Goal: Communication & Community: Participate in discussion

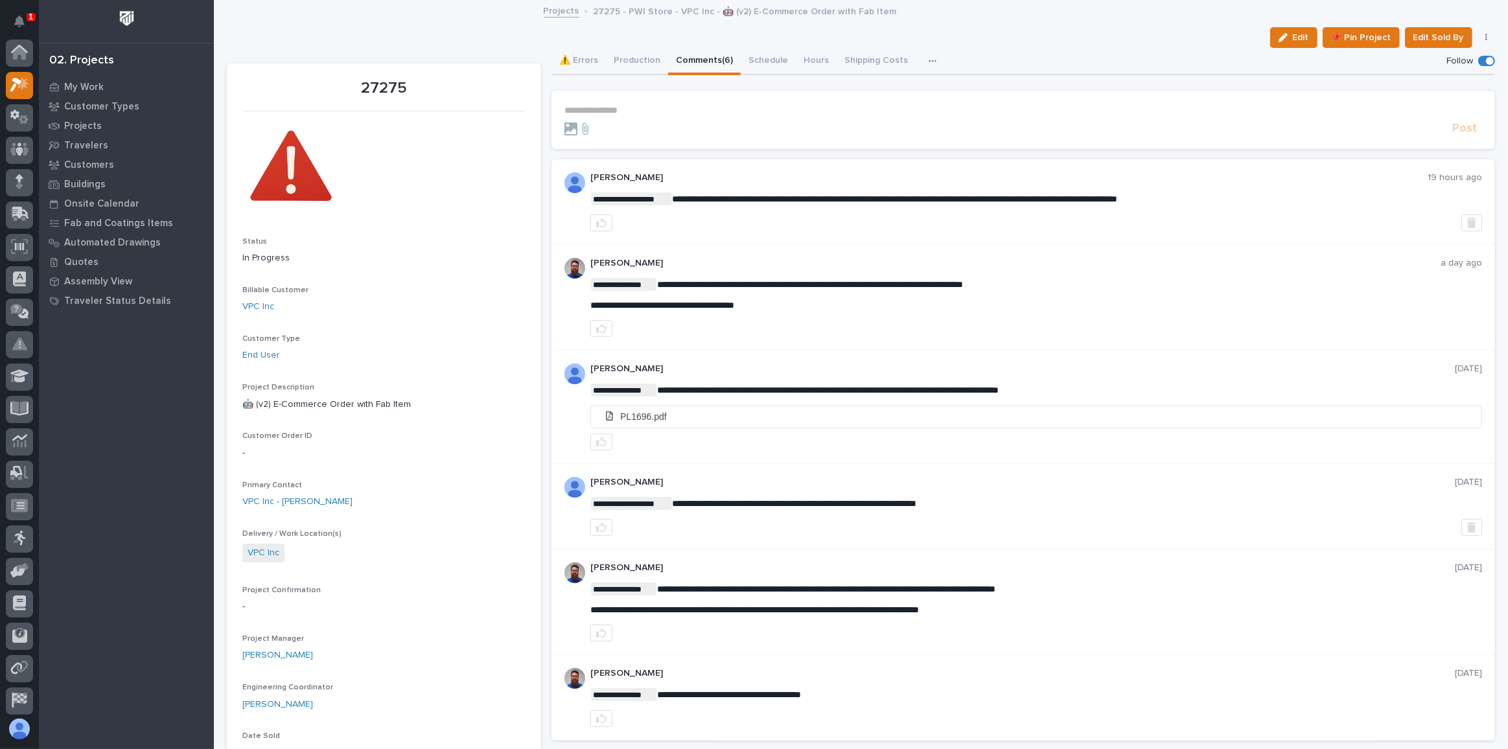
click at [424, 29] on div "Edit 📌 Pin Project Edit Sold By Cancel" at bounding box center [861, 37] width 1268 height 21
click at [84, 87] on p "My Work" at bounding box center [84, 88] width 40 height 12
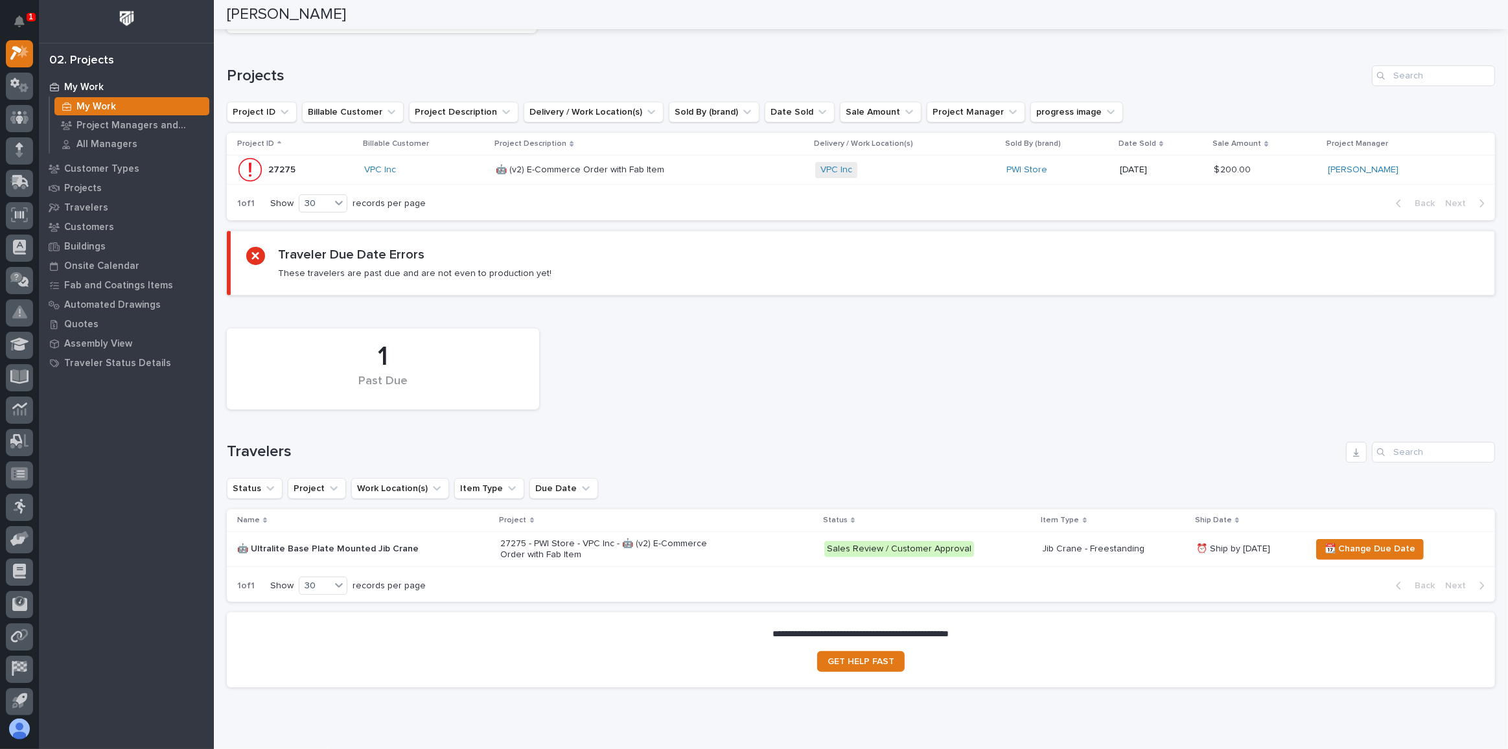
scroll to position [283, 0]
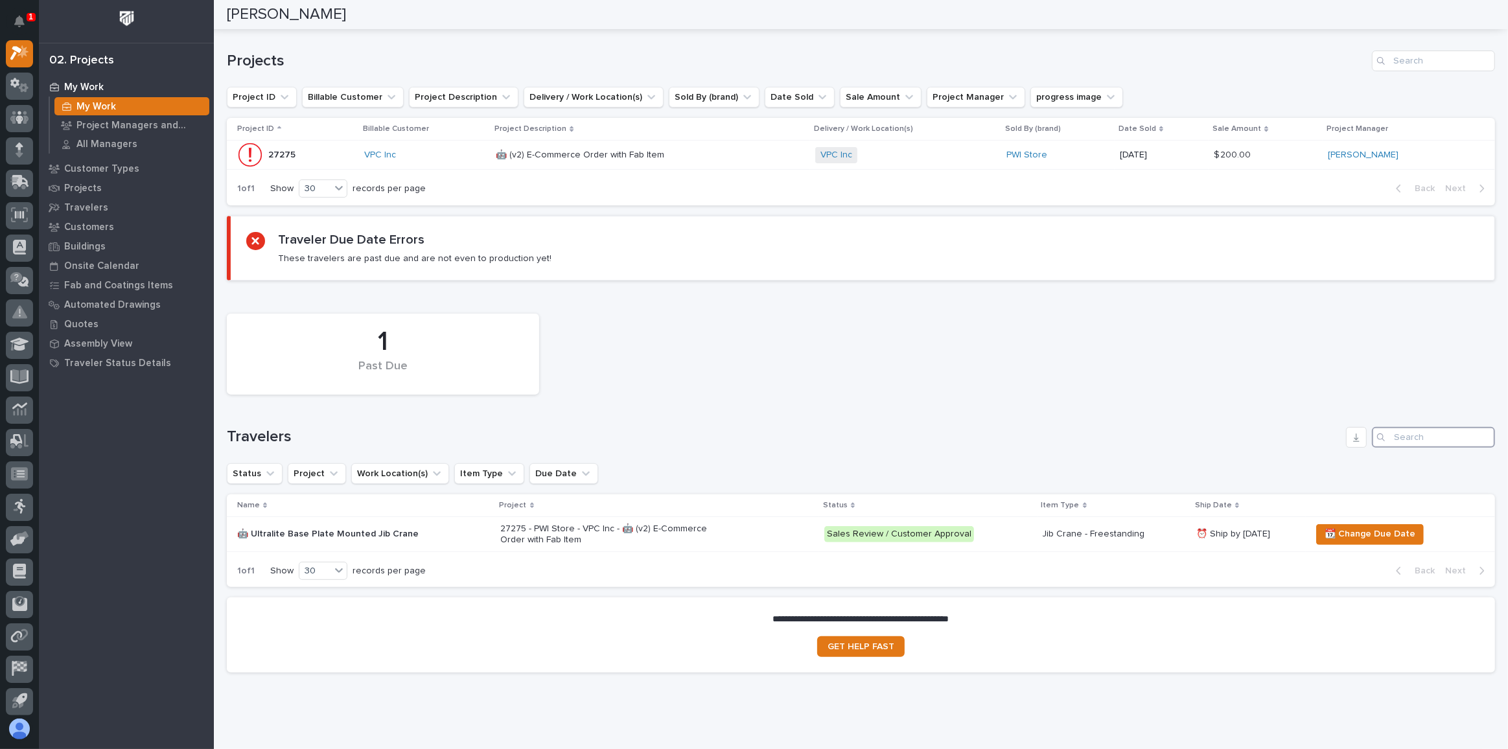
click at [1412, 428] on input "Search" at bounding box center [1433, 437] width 123 height 21
type input "[PERSON_NAME]"
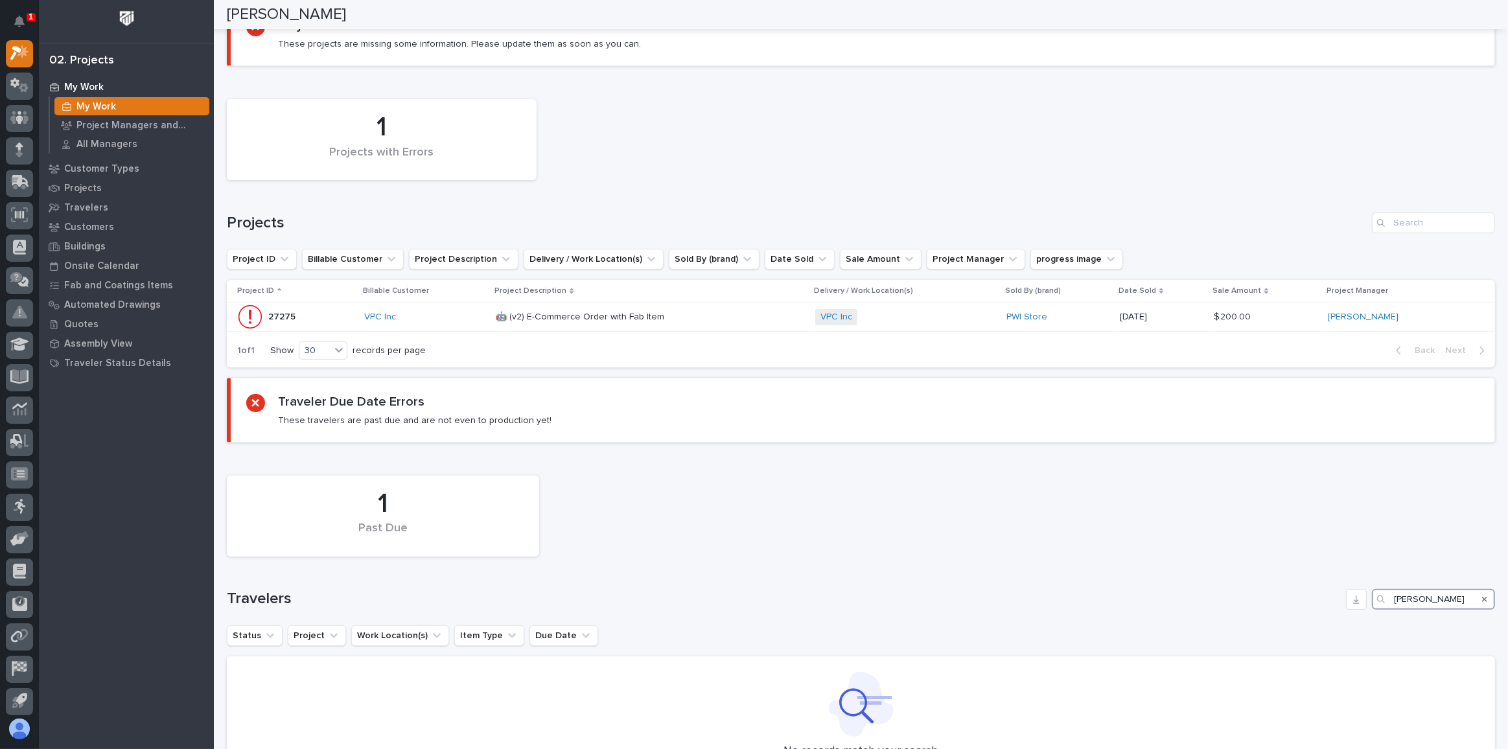
scroll to position [0, 0]
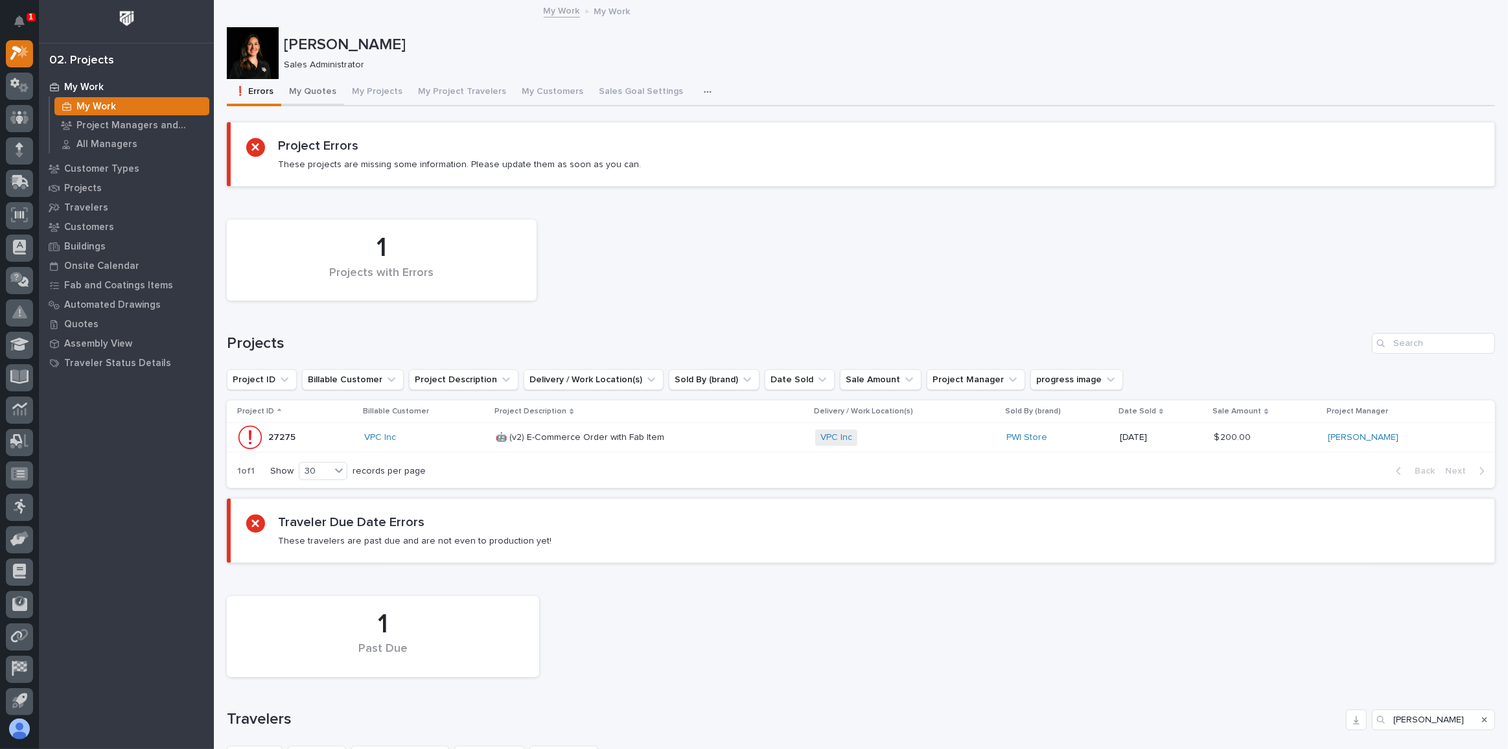
click at [319, 89] on button "My Quotes" at bounding box center [312, 92] width 63 height 27
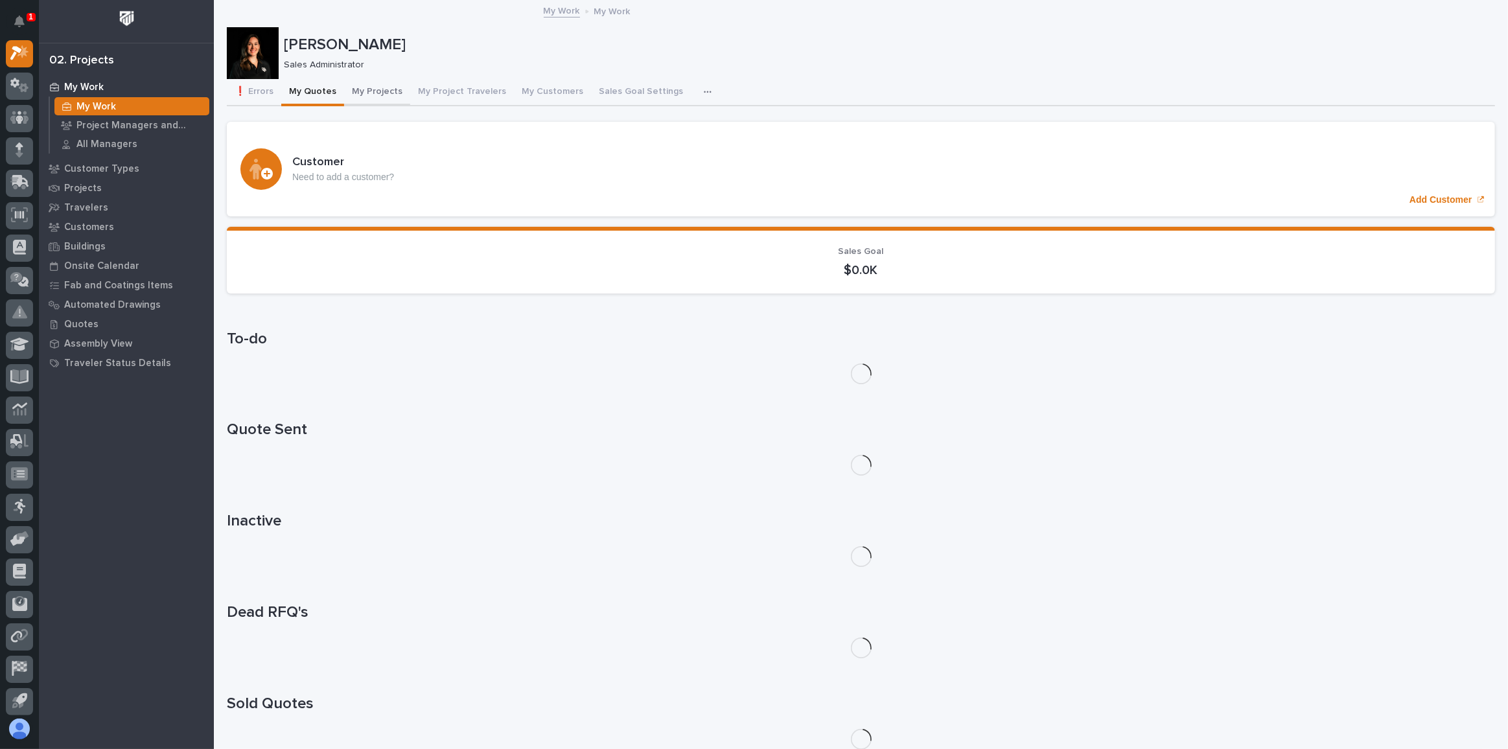
click at [373, 91] on button "My Projects" at bounding box center [377, 92] width 66 height 27
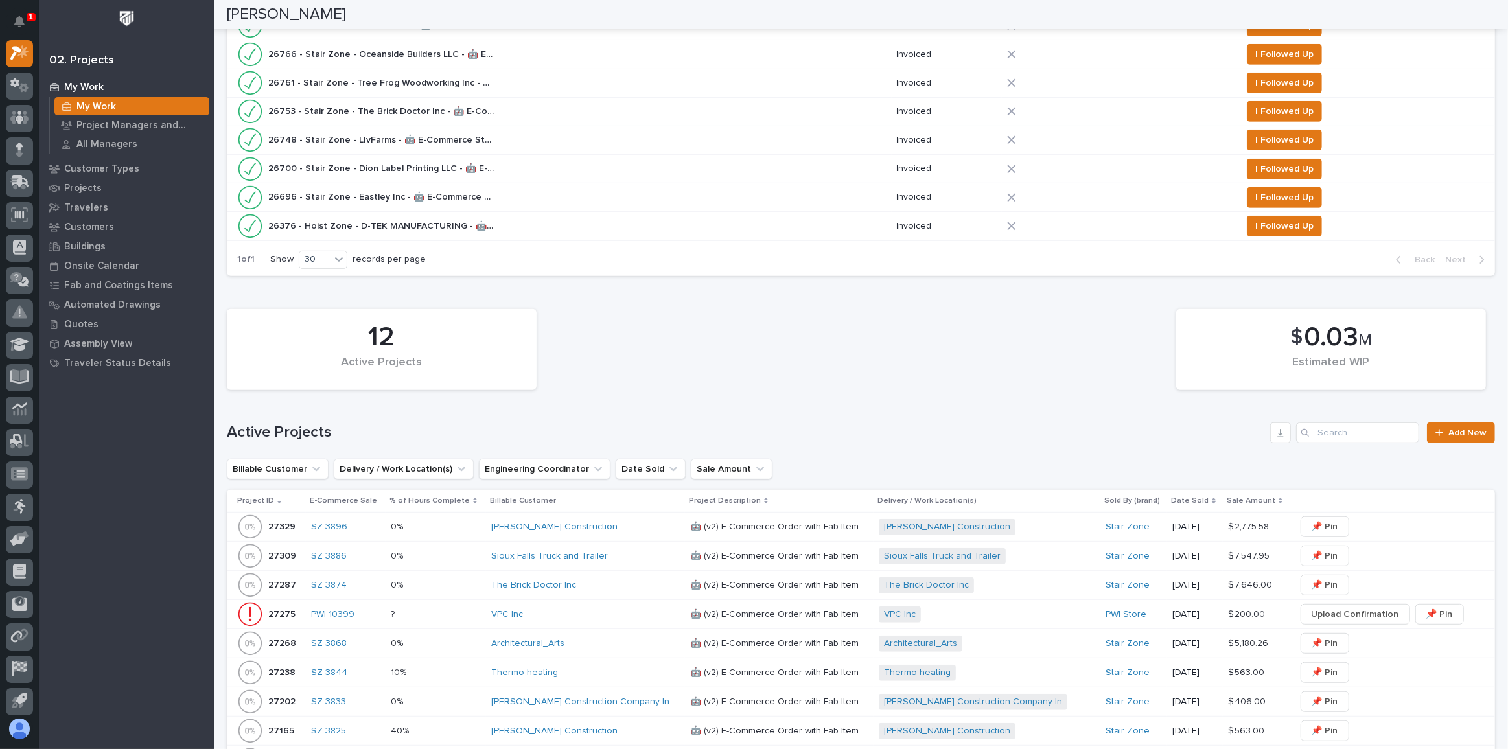
scroll to position [765, 0]
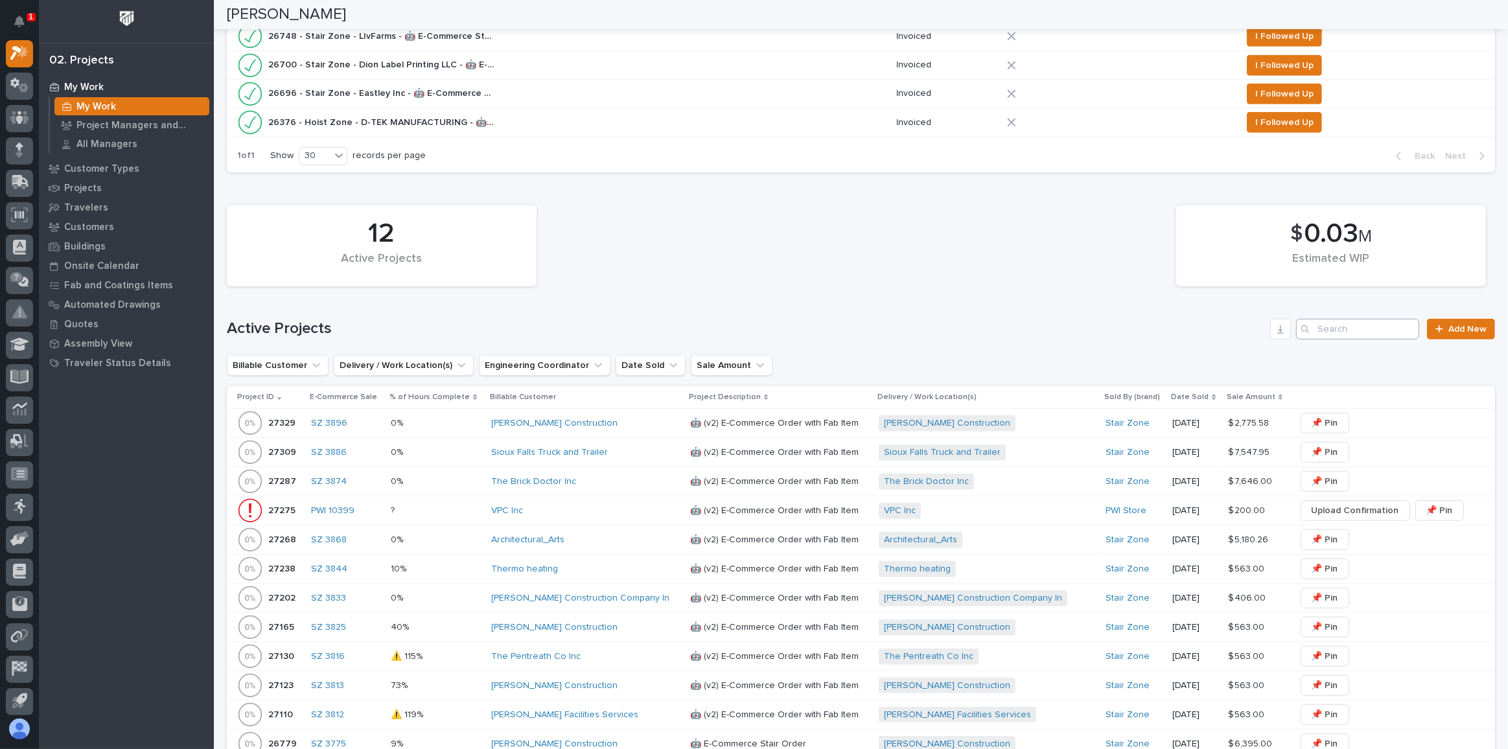
drag, startPoint x: 1316, startPoint y: 304, endPoint x: 1319, endPoint y: 312, distance: 9.3
click at [1316, 304] on div "12 Active Projects $ 0.03 M Estimated WIP Active Projects Add New Billable Cust…" at bounding box center [861, 496] width 1268 height 595
click at [1323, 322] on input "Search" at bounding box center [1357, 329] width 123 height 21
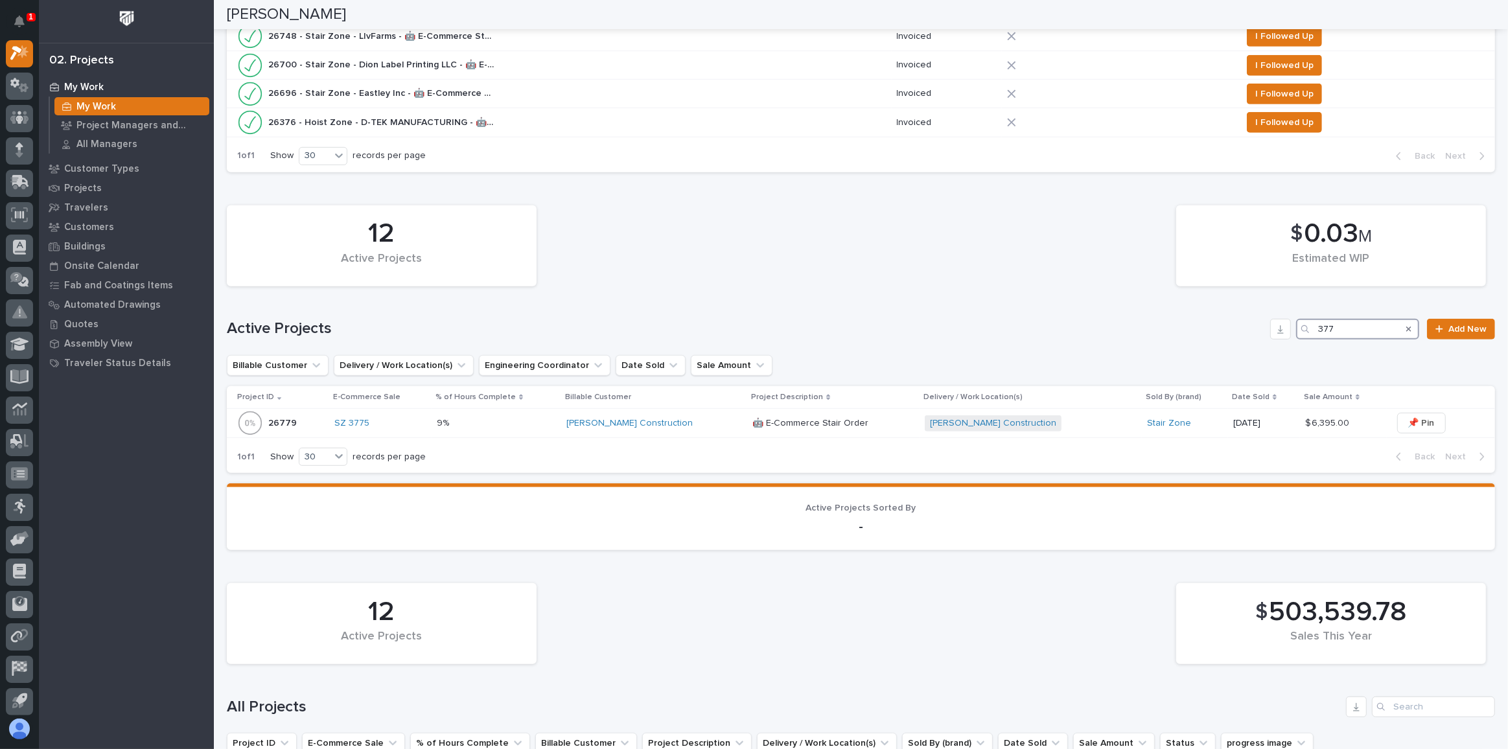
scroll to position [607, 0]
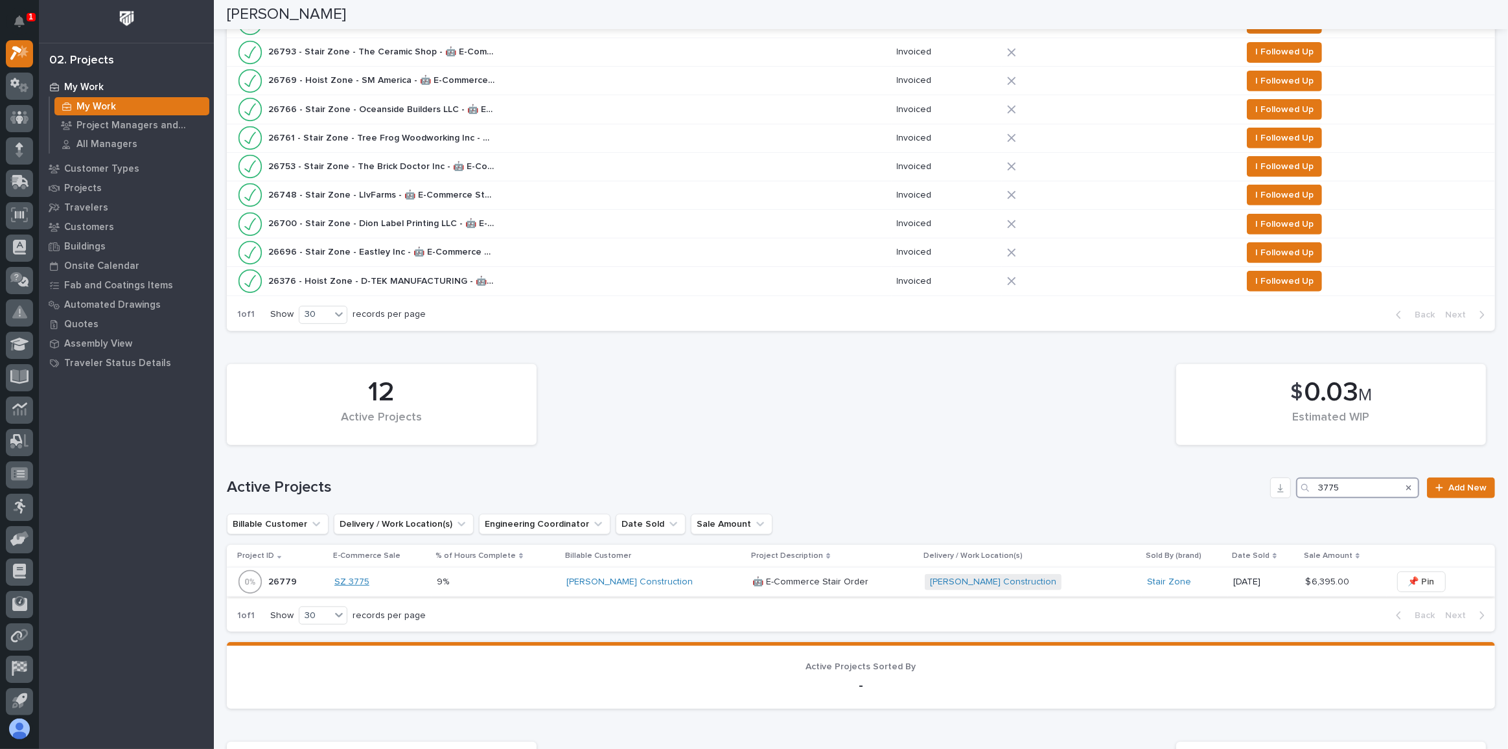
type input "3775"
click at [367, 577] on link "SZ 3775" at bounding box center [351, 582] width 35 height 11
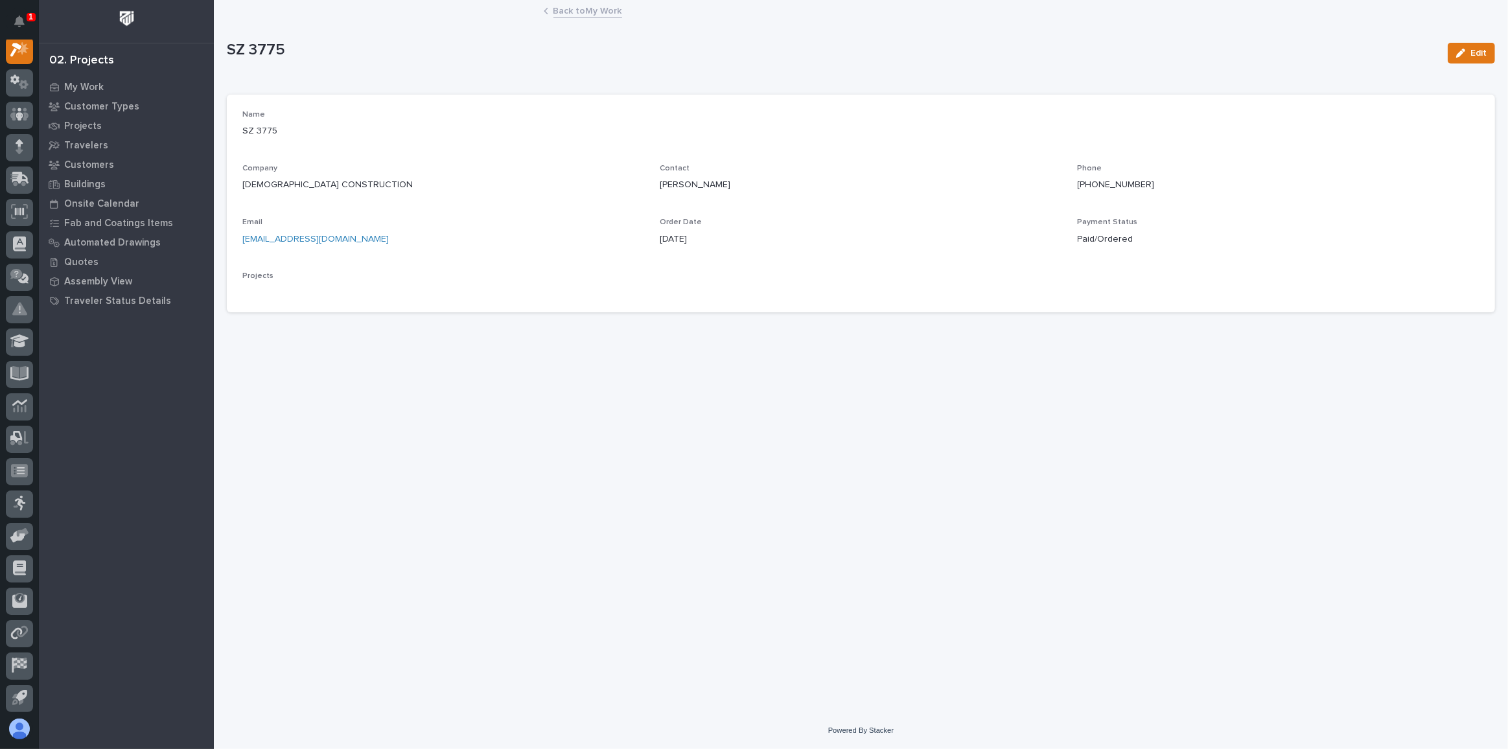
scroll to position [32, 0]
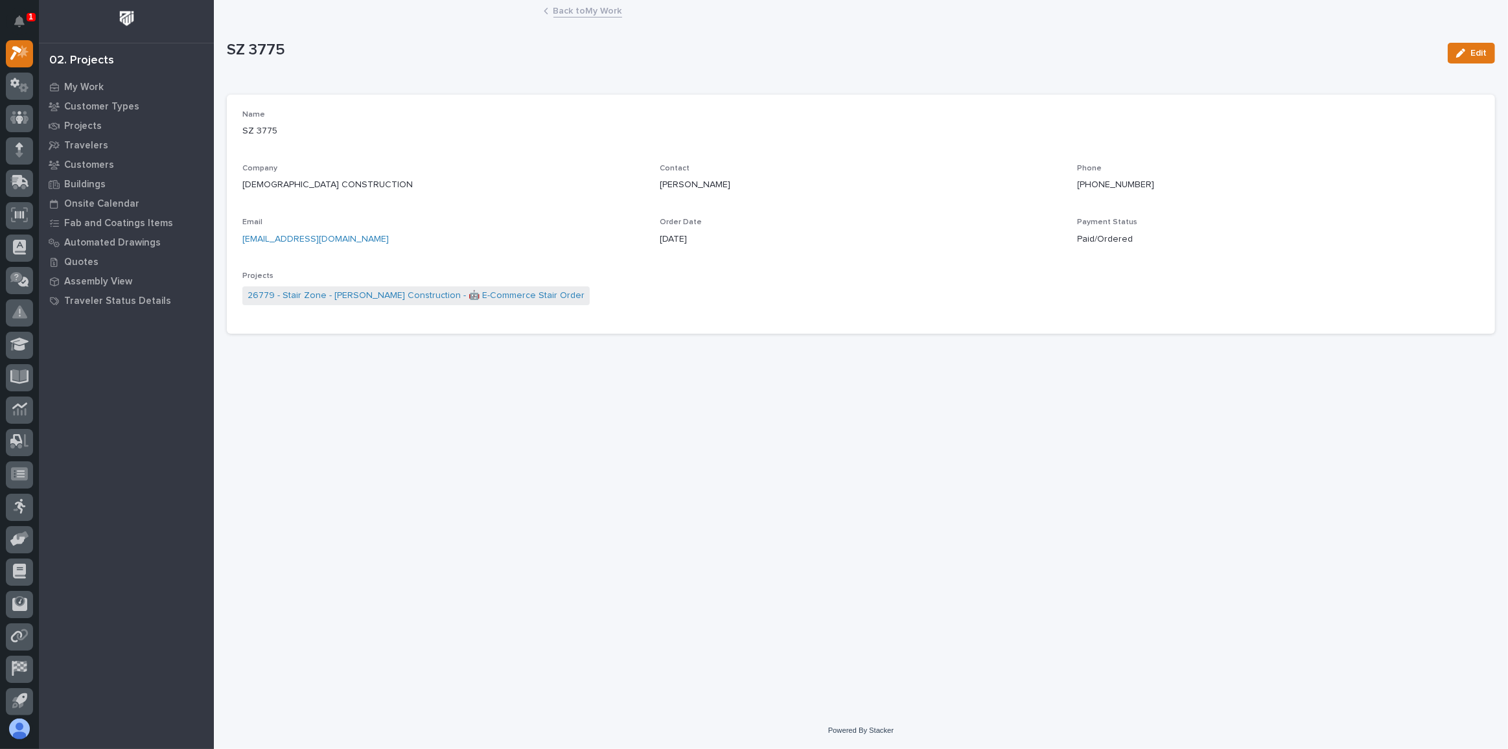
click at [569, 12] on link "Back to My Work" at bounding box center [587, 10] width 69 height 15
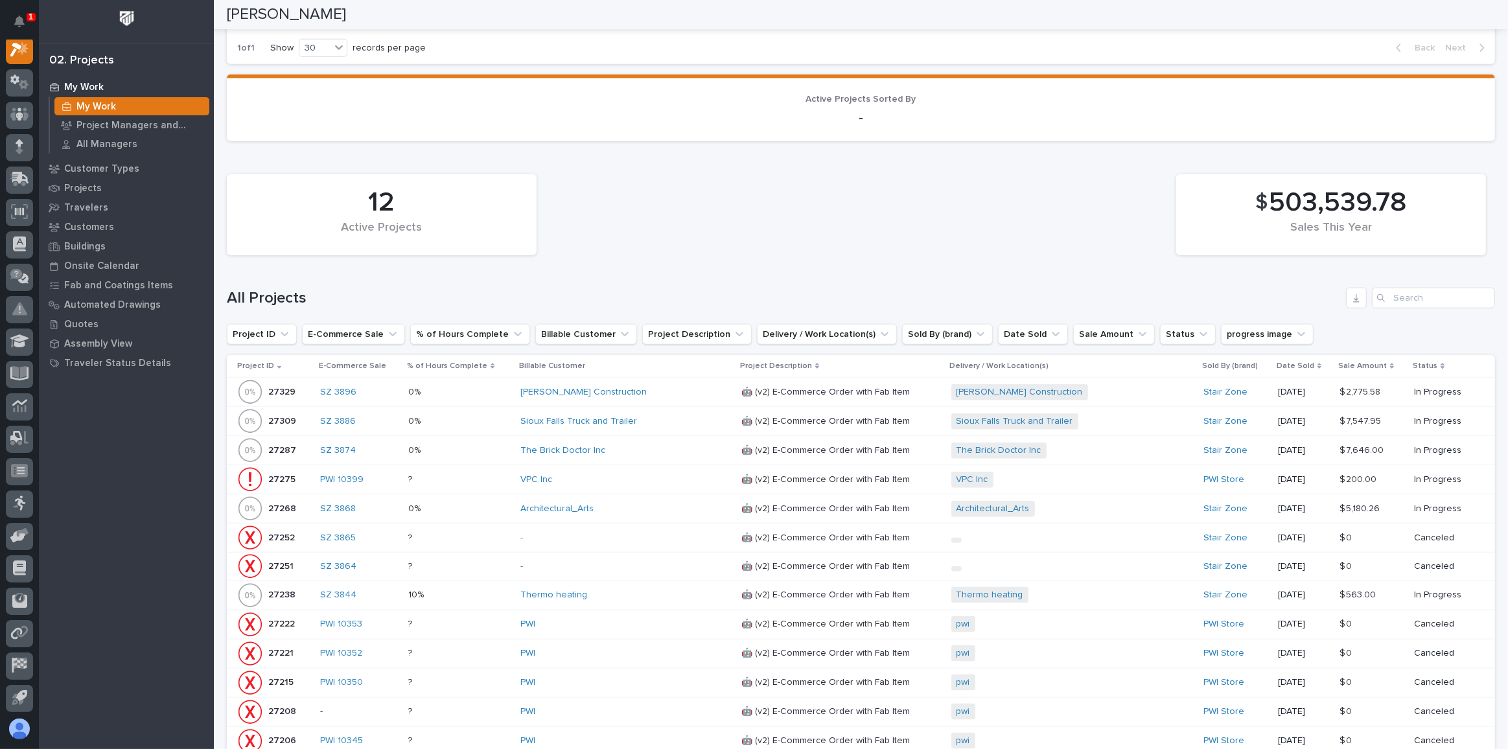
scroll to position [1531, 0]
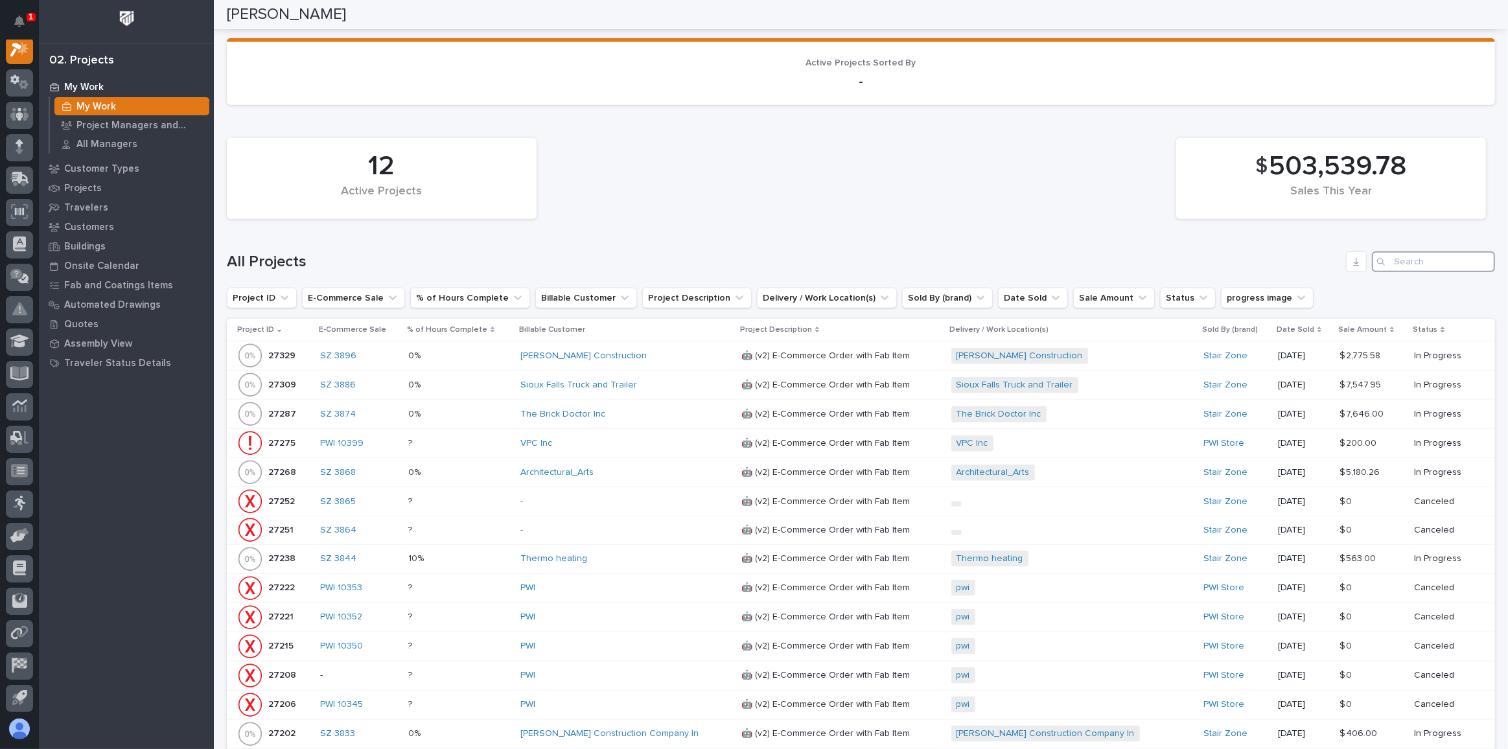
click at [1400, 253] on input "Search" at bounding box center [1433, 261] width 123 height 21
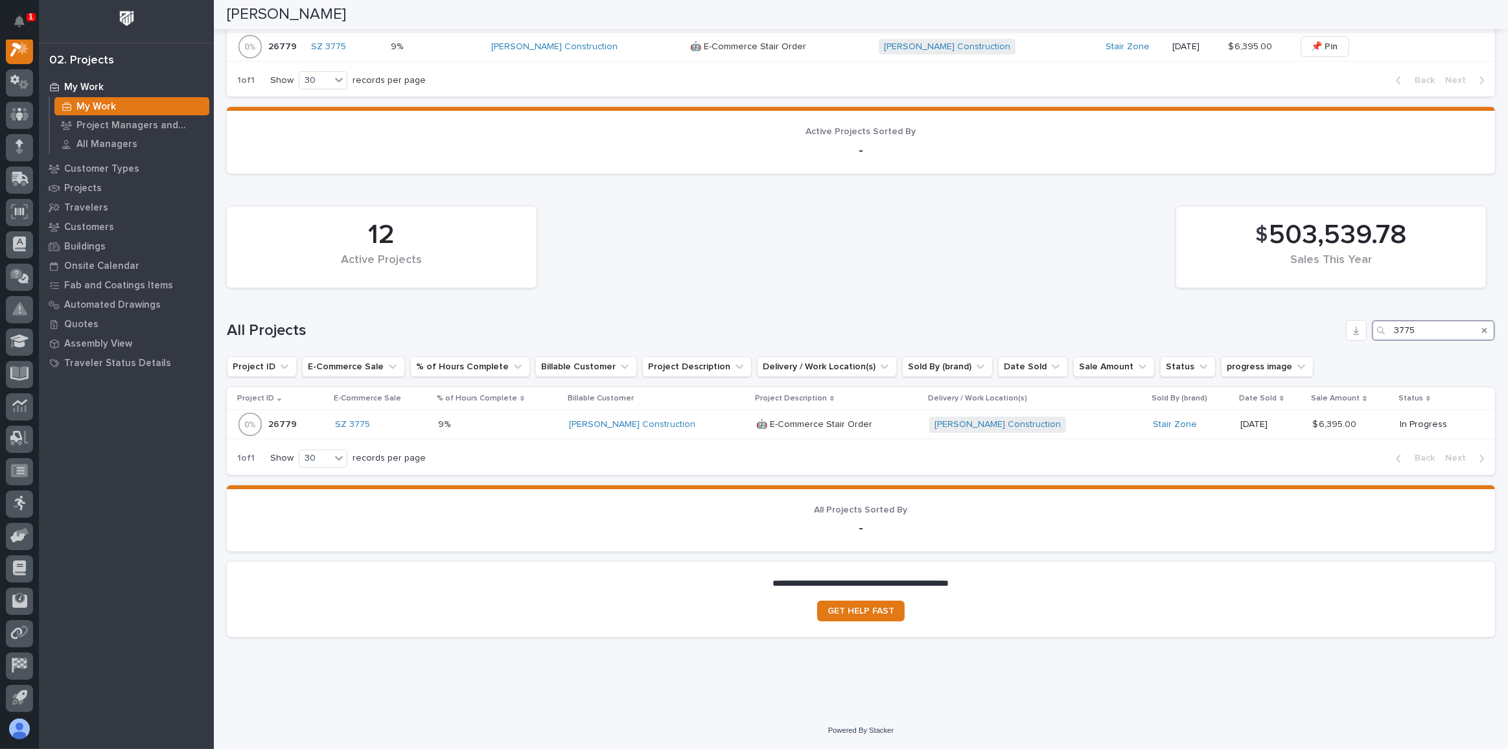
scroll to position [1453, 0]
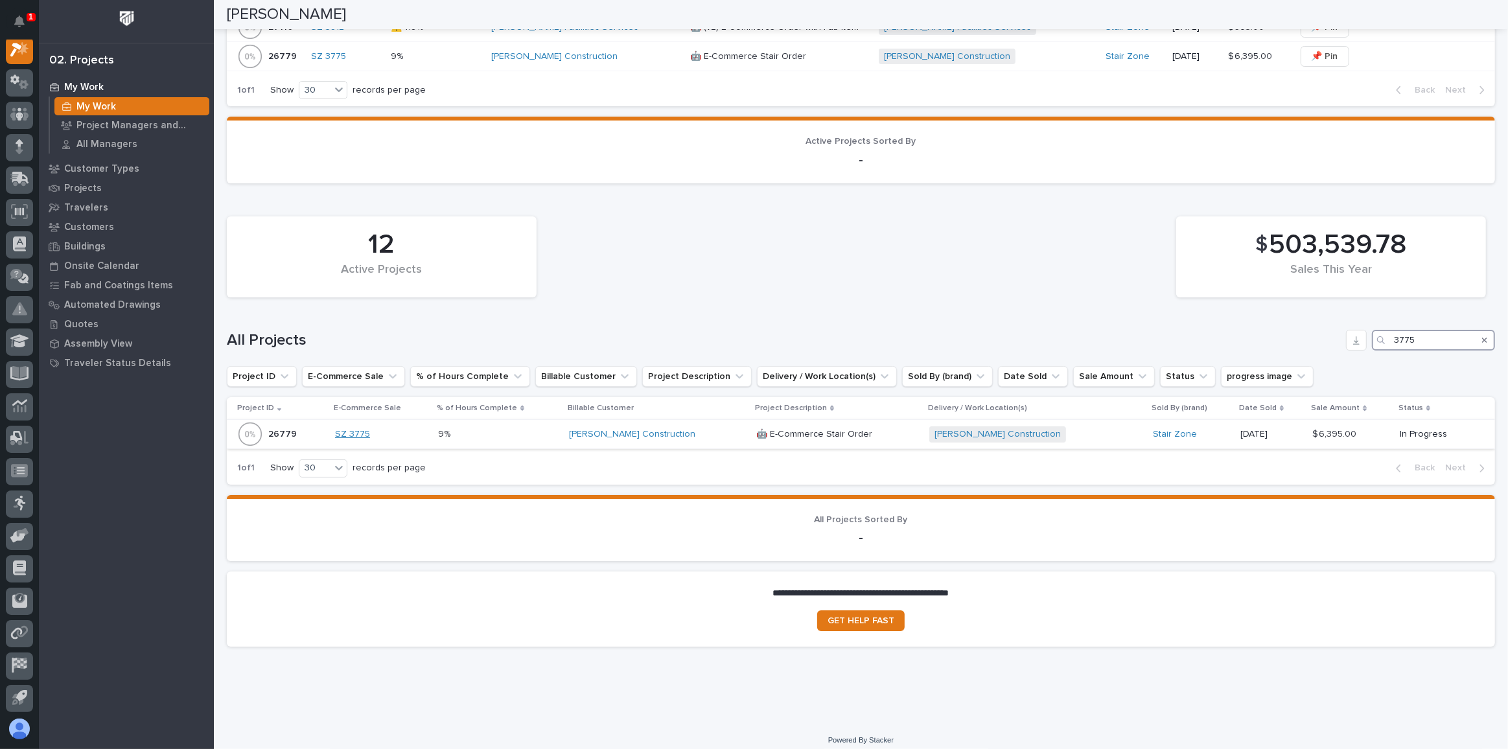
type input "3775"
click at [349, 429] on link "SZ 3775" at bounding box center [352, 434] width 35 height 11
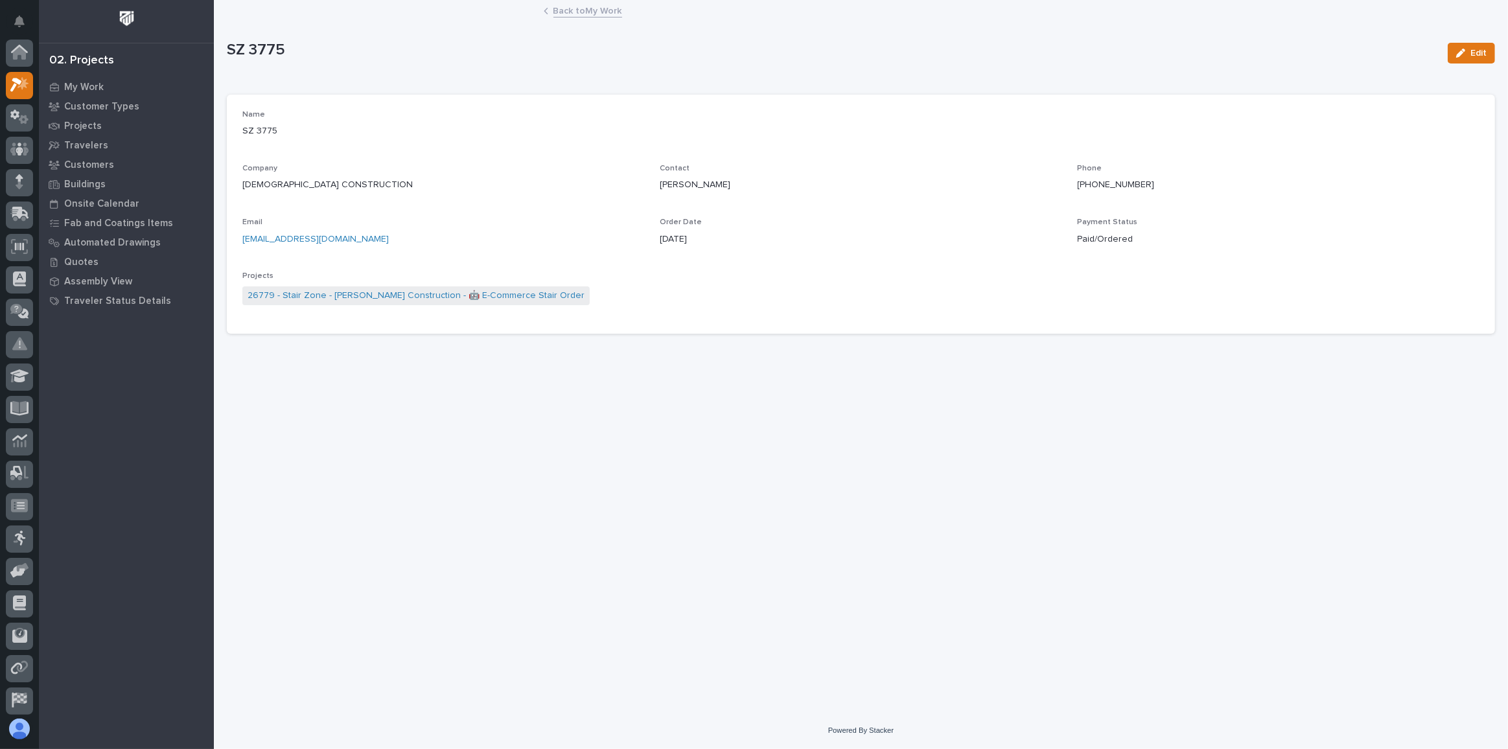
scroll to position [32, 0]
click at [367, 296] on link "26779 - Stair Zone - [PERSON_NAME] Construction - 🤖 E-Commerce Stair Order" at bounding box center [416, 296] width 337 height 14
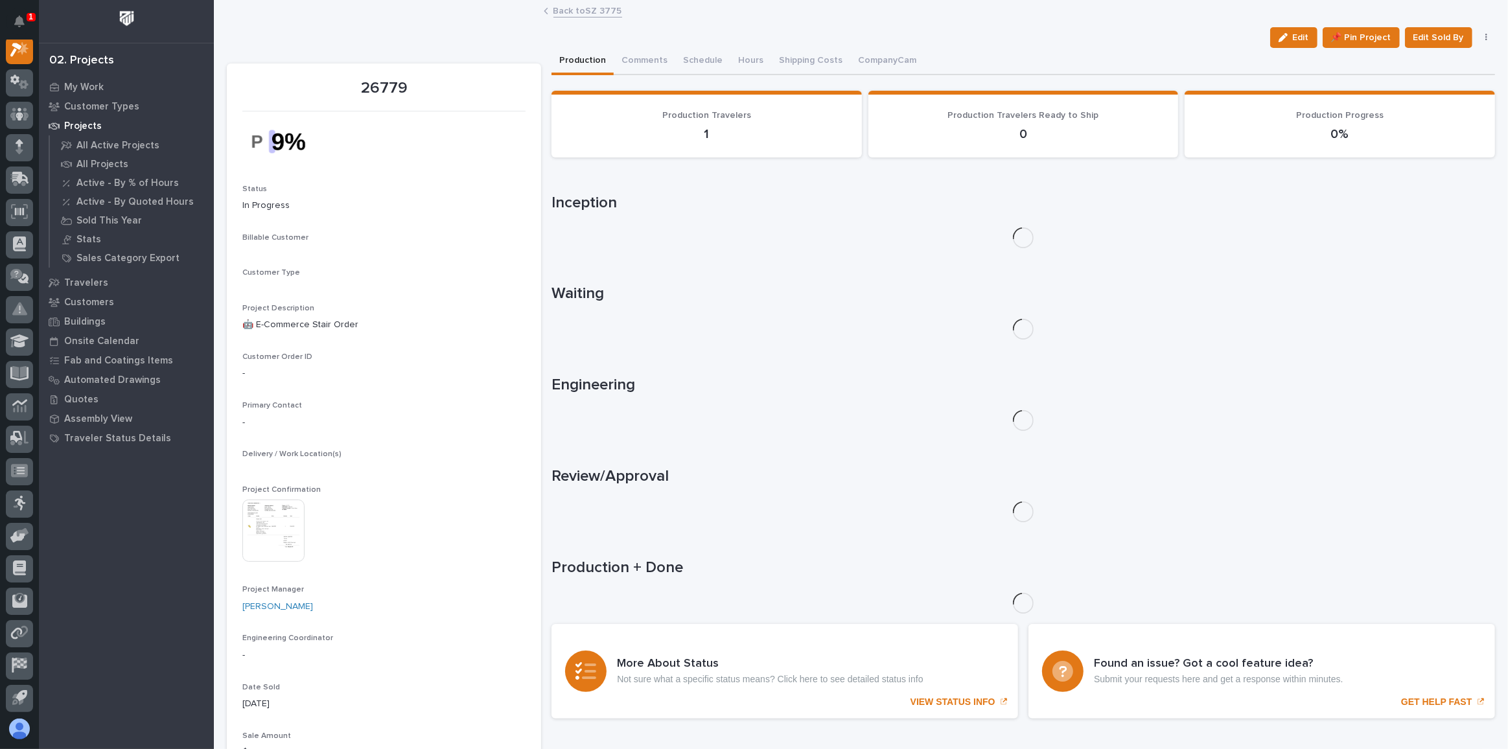
scroll to position [32, 0]
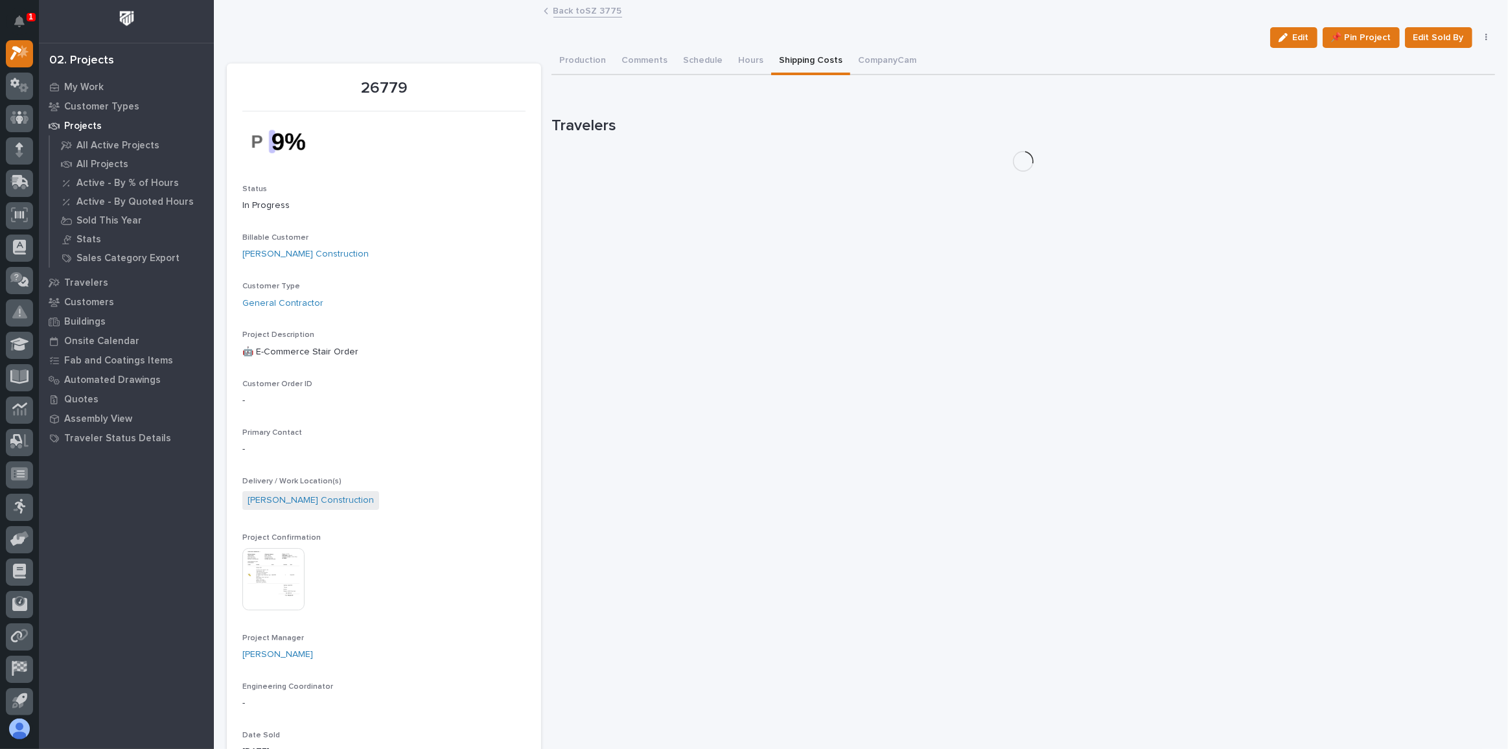
click at [801, 59] on button "Shipping Costs" at bounding box center [810, 61] width 79 height 27
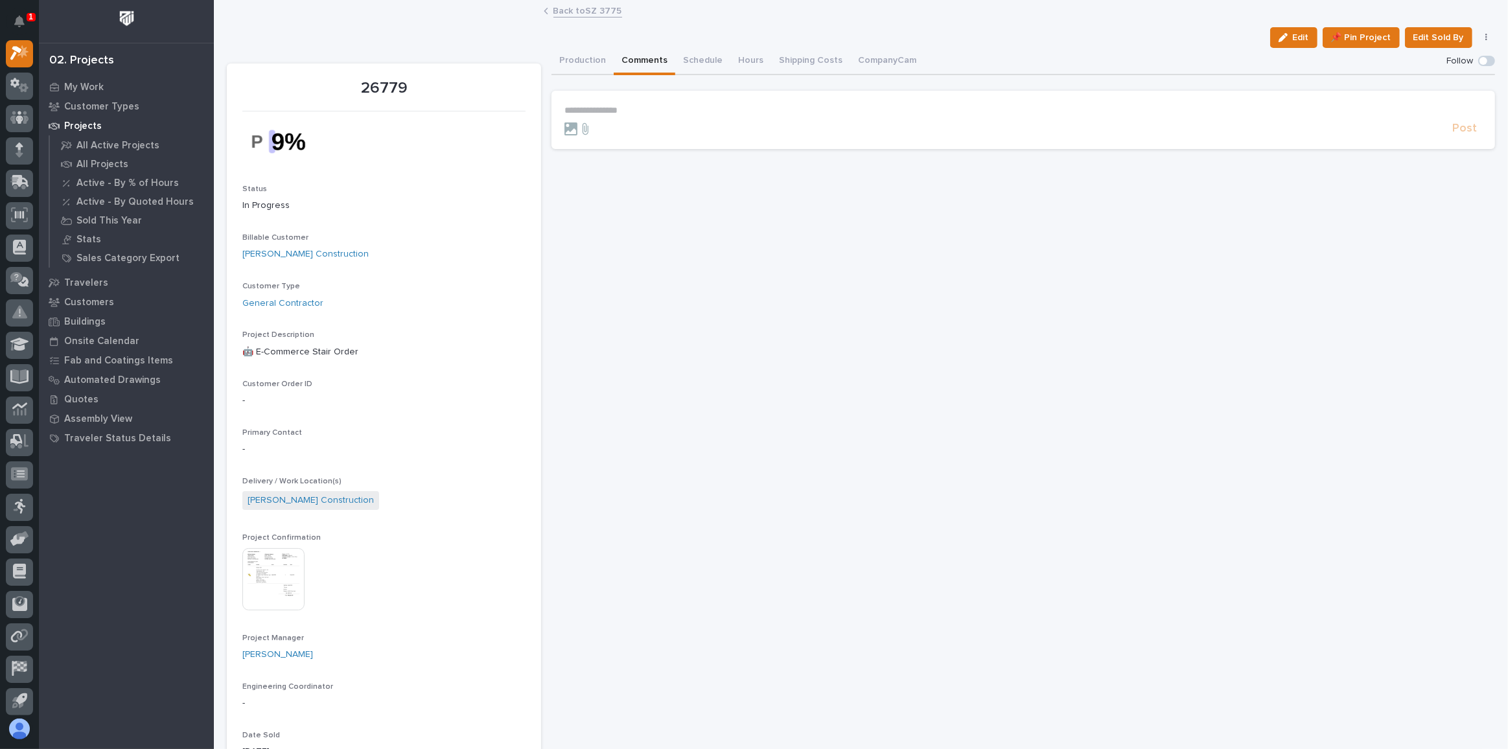
click at [631, 61] on button "Comments" at bounding box center [645, 61] width 62 height 27
click at [688, 59] on button "Schedule" at bounding box center [702, 61] width 55 height 27
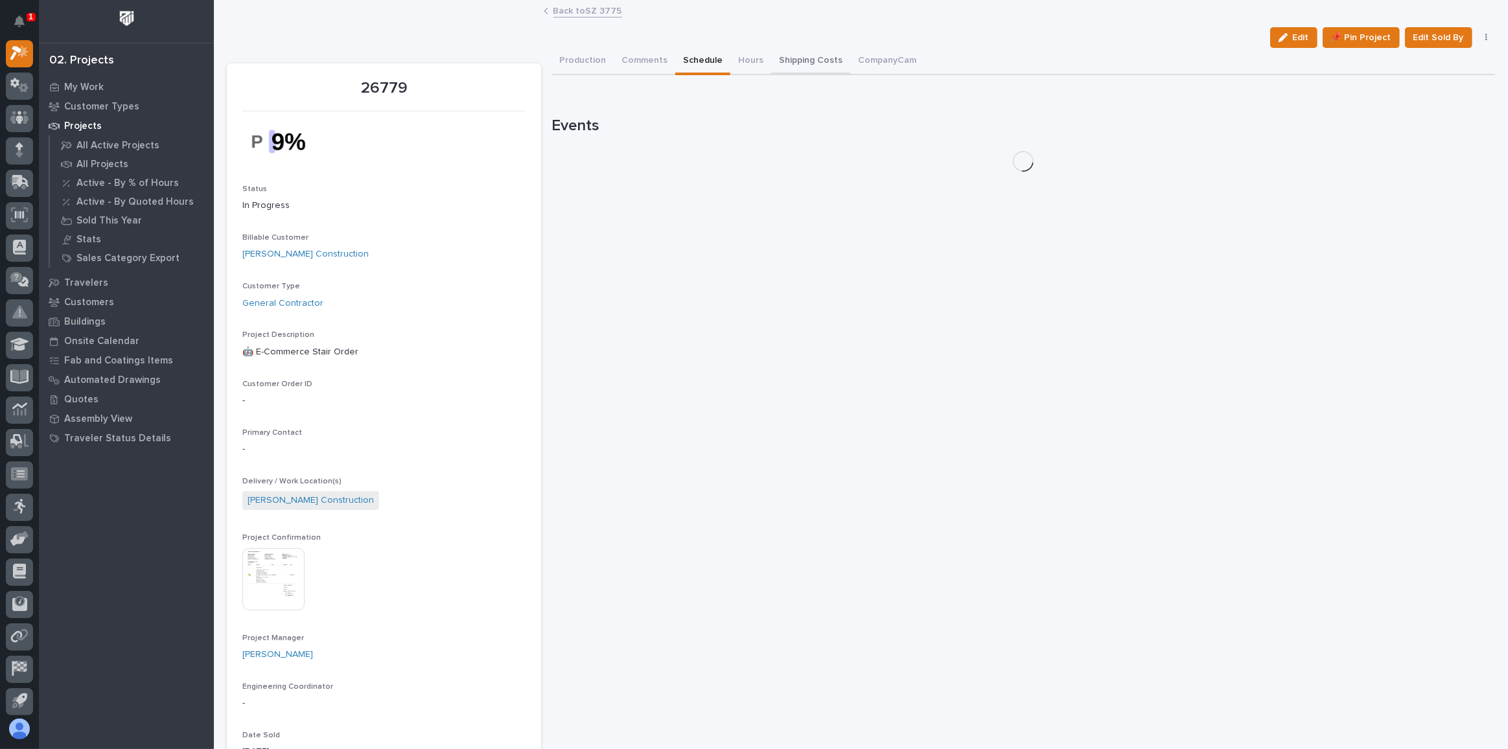
click at [781, 57] on button "Shipping Costs" at bounding box center [810, 61] width 79 height 27
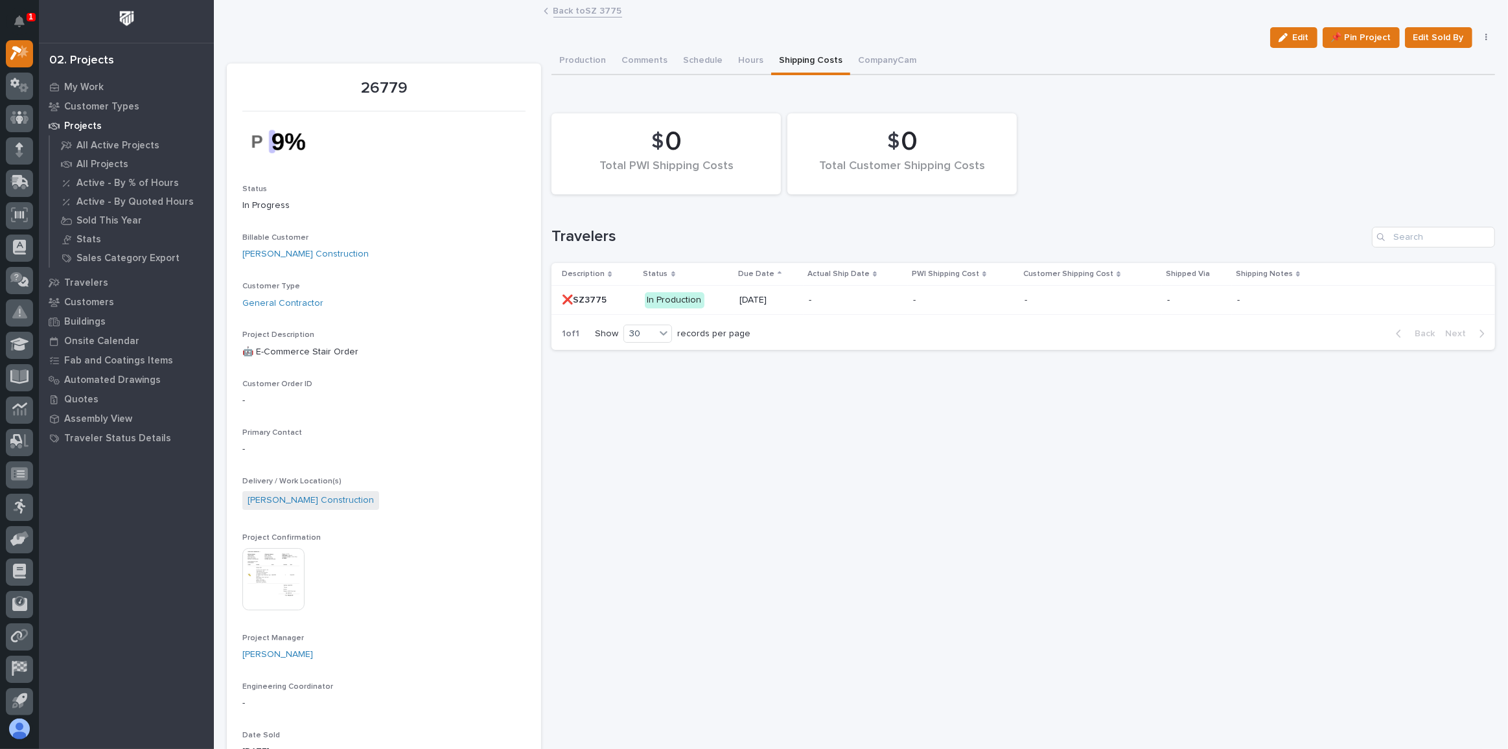
click at [573, 12] on link "Back to SZ 3775" at bounding box center [587, 10] width 69 height 15
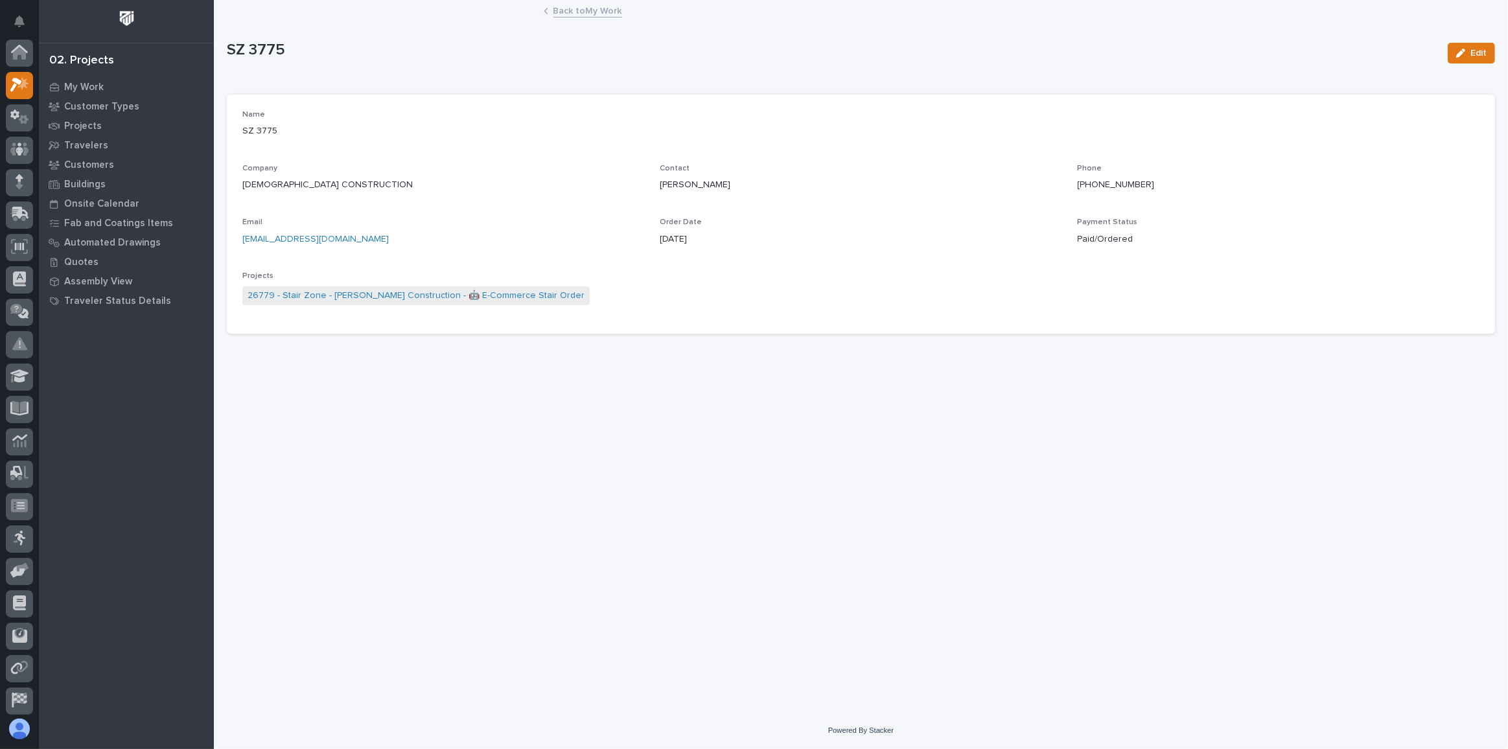
scroll to position [35, 0]
click at [287, 292] on link "26779 - Stair Zone - [PERSON_NAME] Construction - 🤖 E-Commerce Stair Order" at bounding box center [416, 296] width 337 height 14
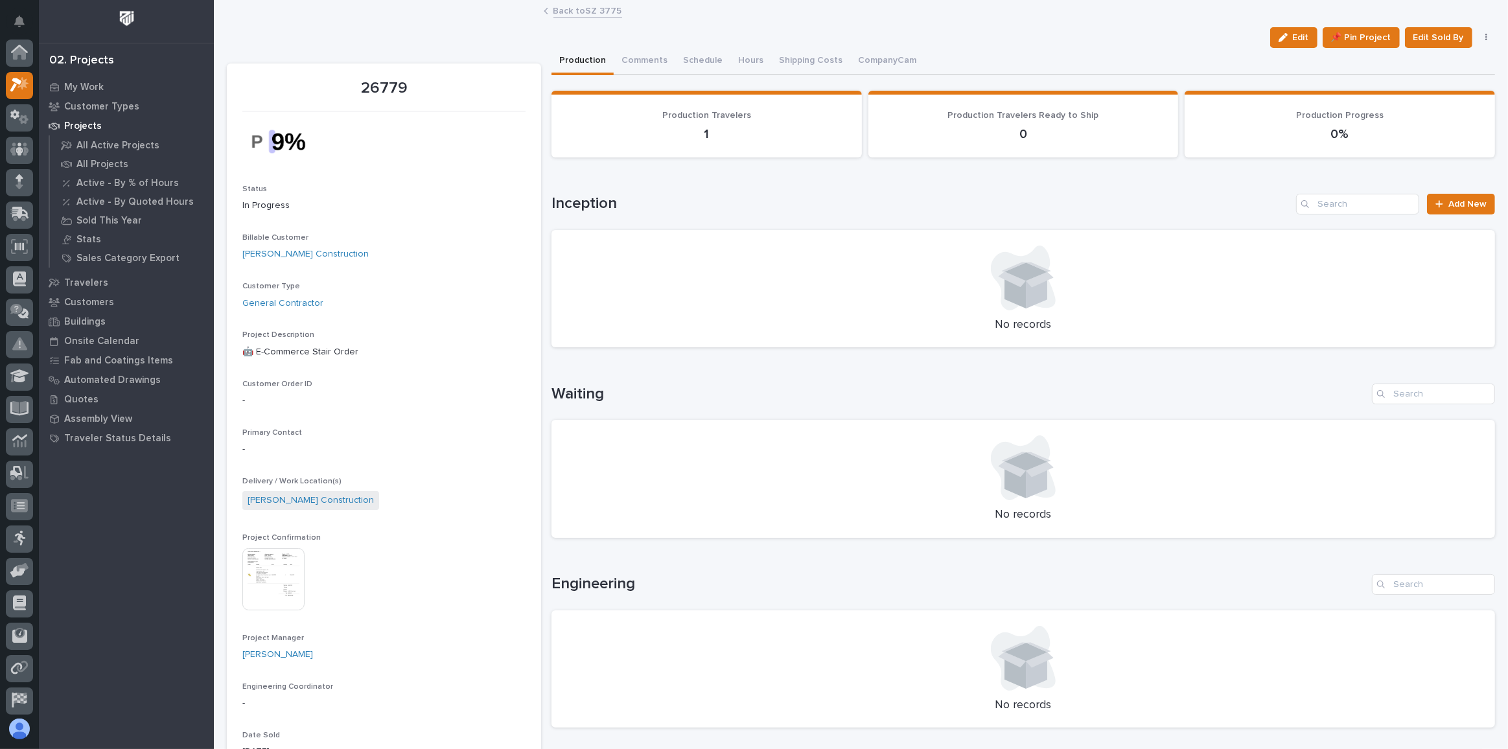
scroll to position [32, 0]
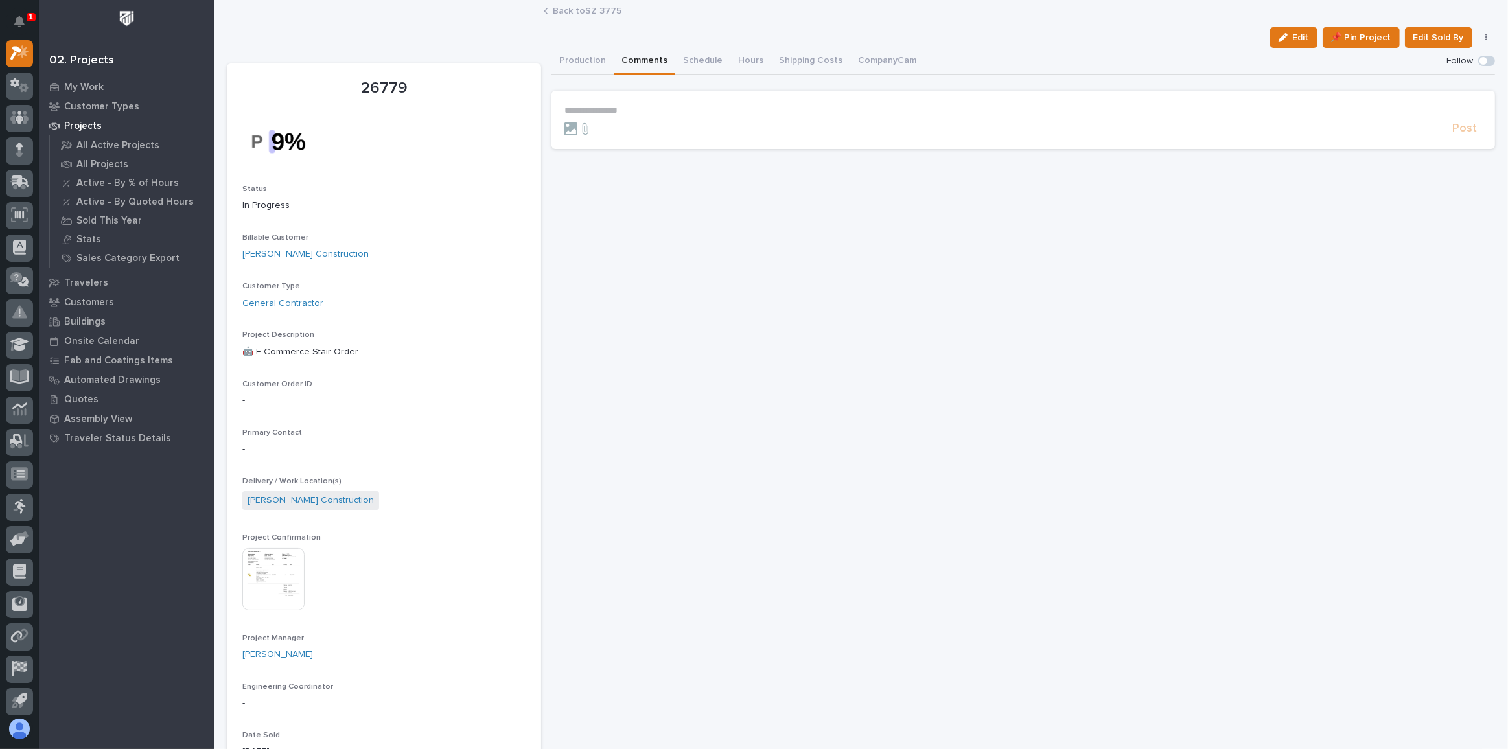
click at [649, 62] on button "Comments" at bounding box center [645, 61] width 62 height 27
click at [559, 59] on button "Production" at bounding box center [582, 61] width 62 height 27
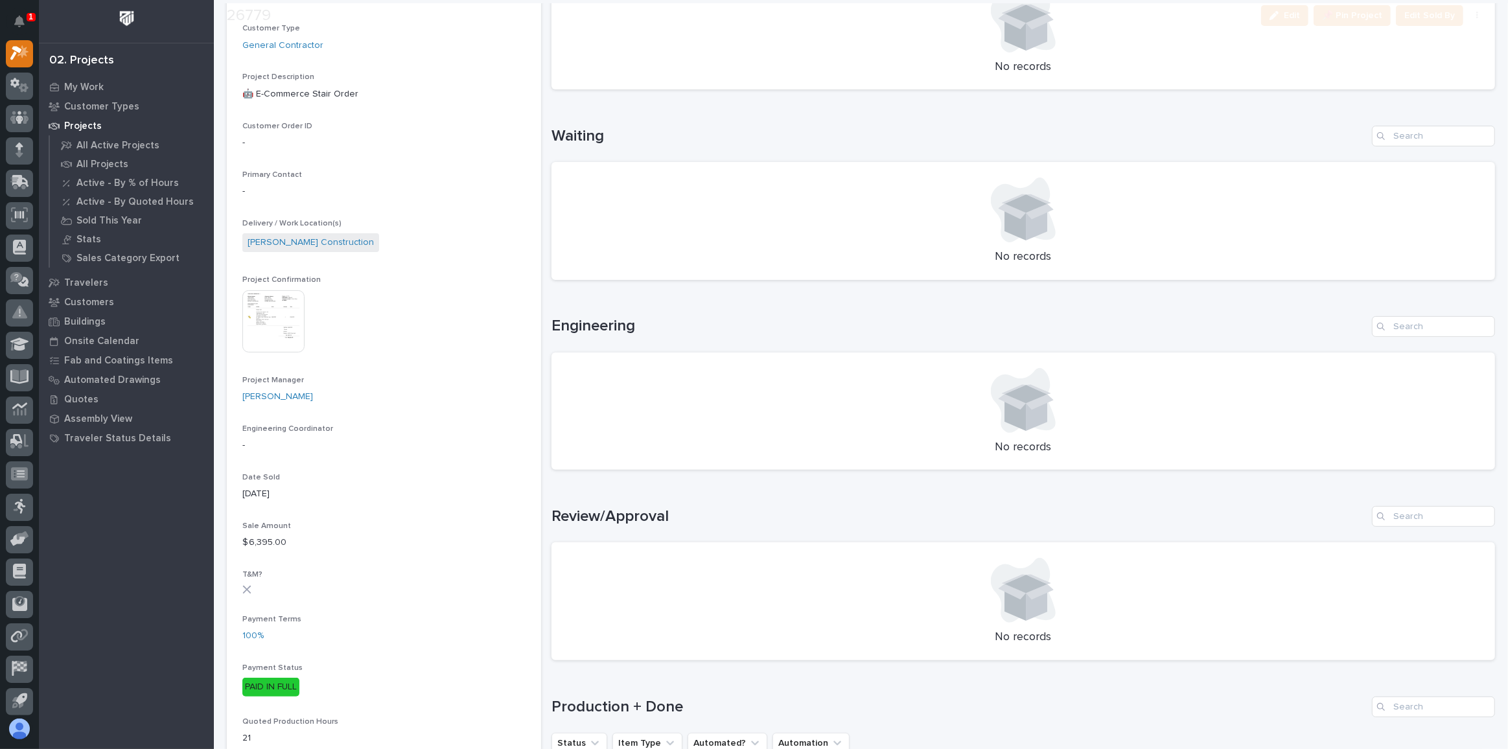
scroll to position [471, 0]
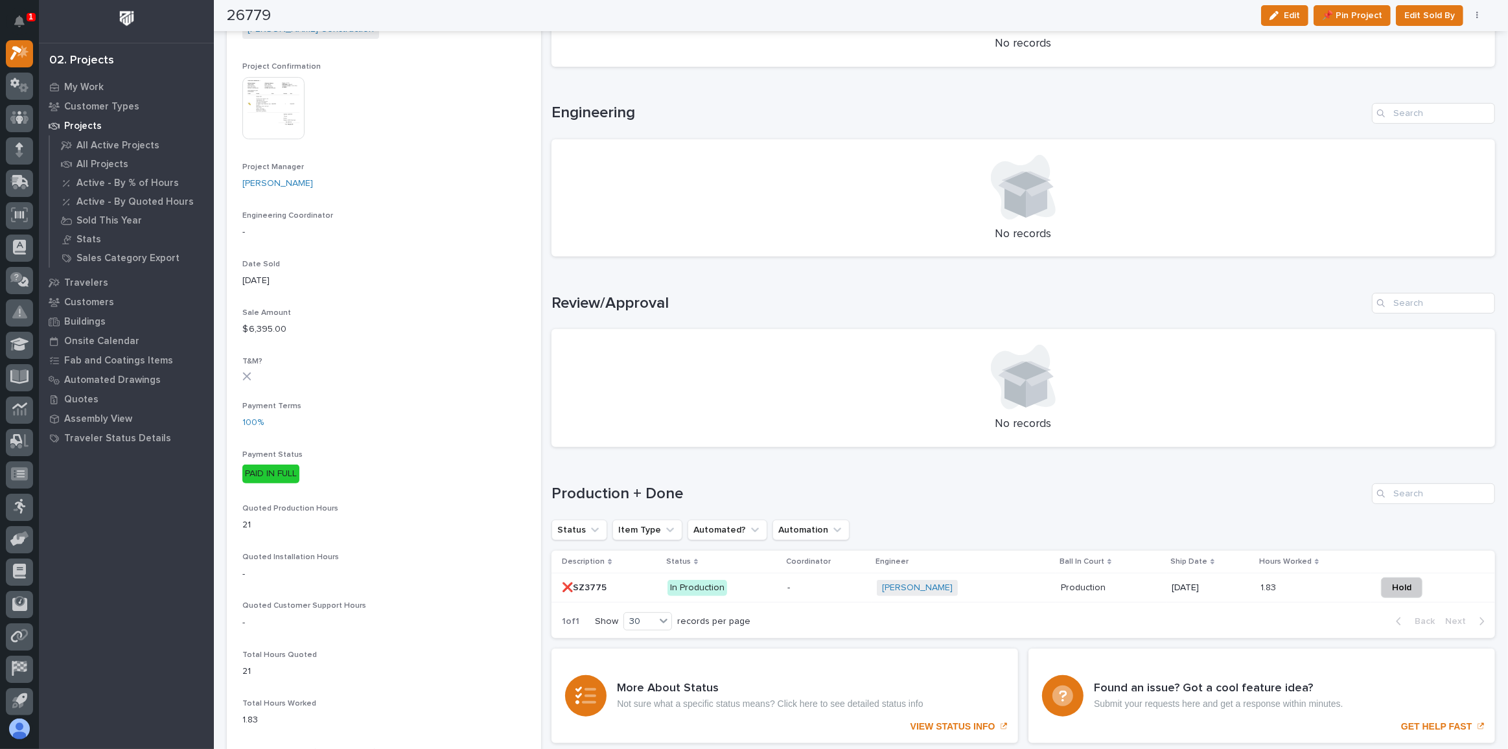
click at [747, 599] on div "In Production" at bounding box center [722, 588] width 110 height 27
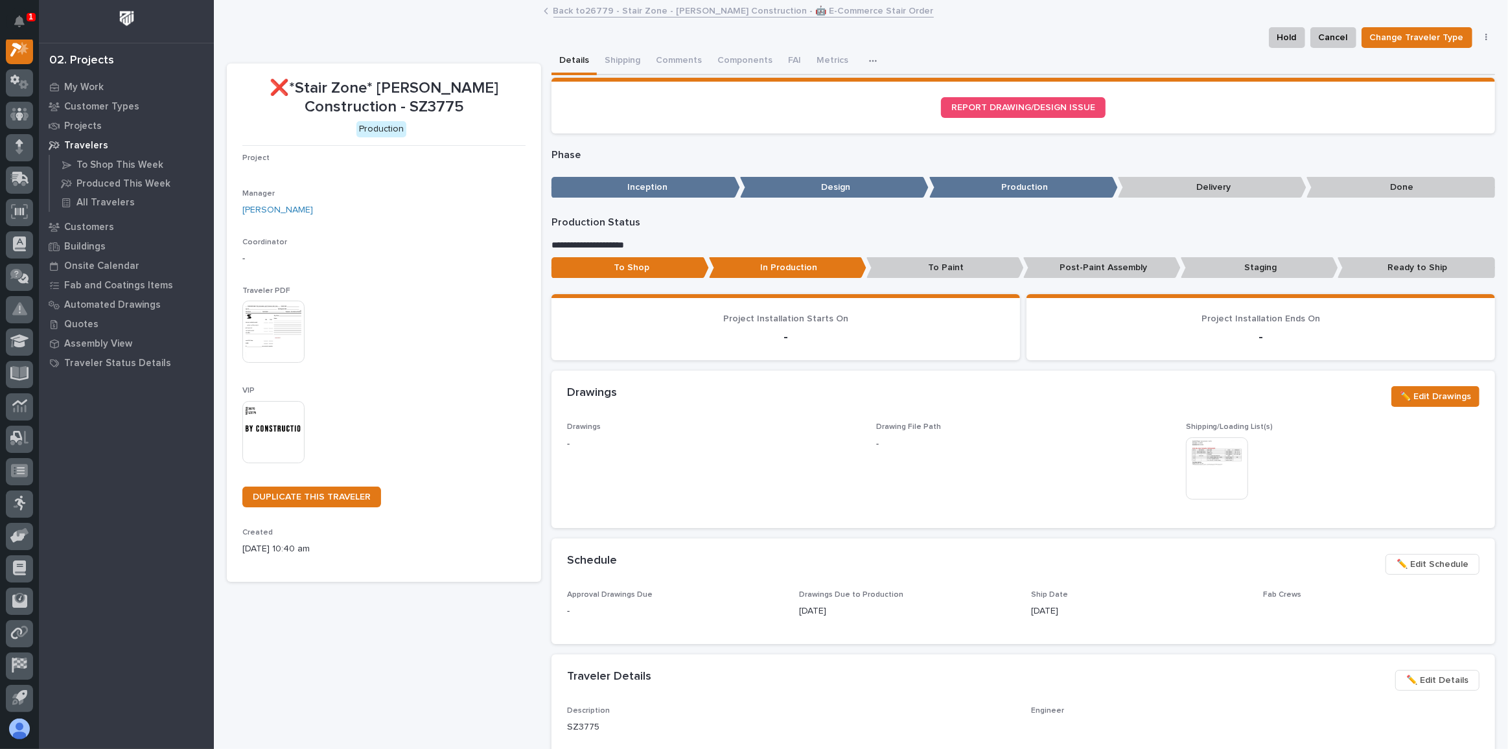
scroll to position [32, 0]
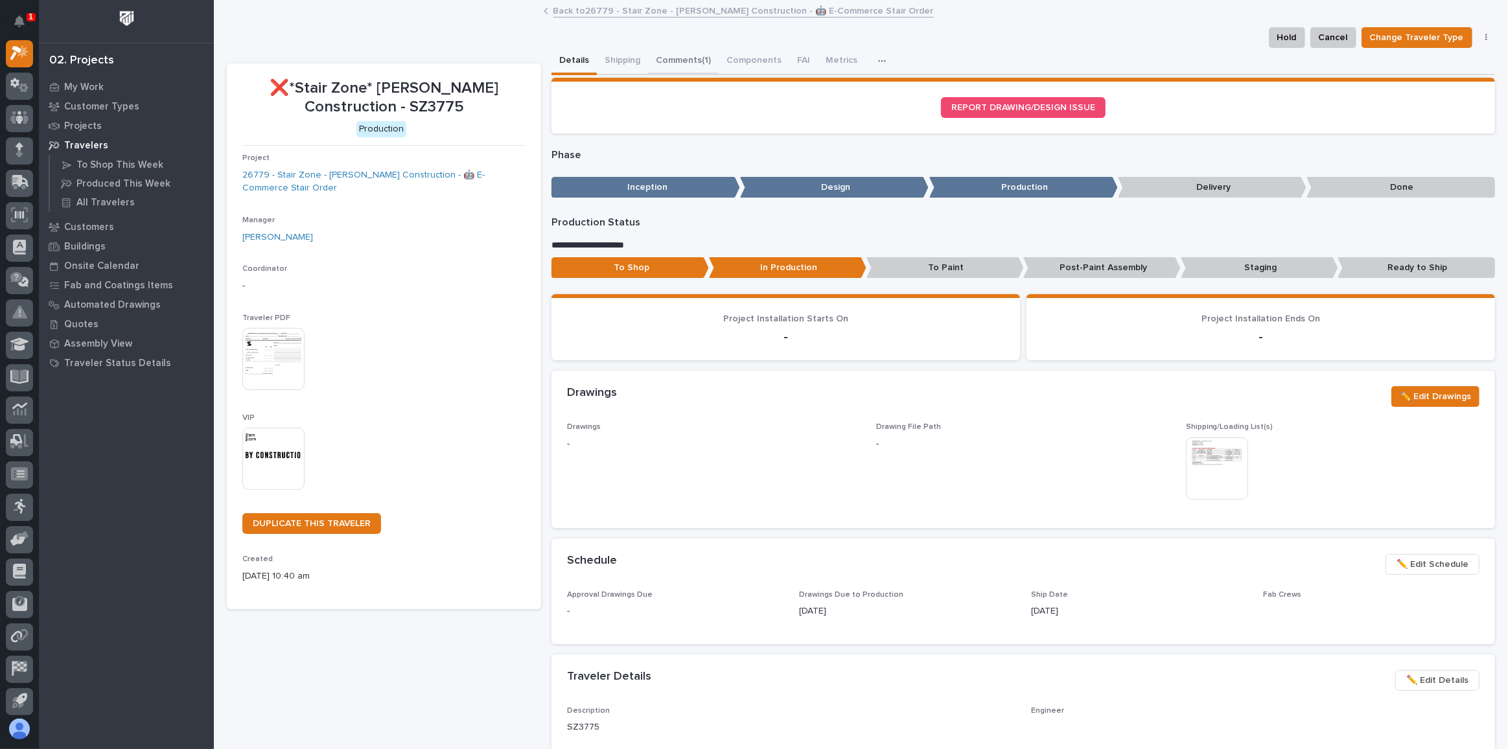
click at [673, 58] on button "Comments (1)" at bounding box center [683, 61] width 71 height 27
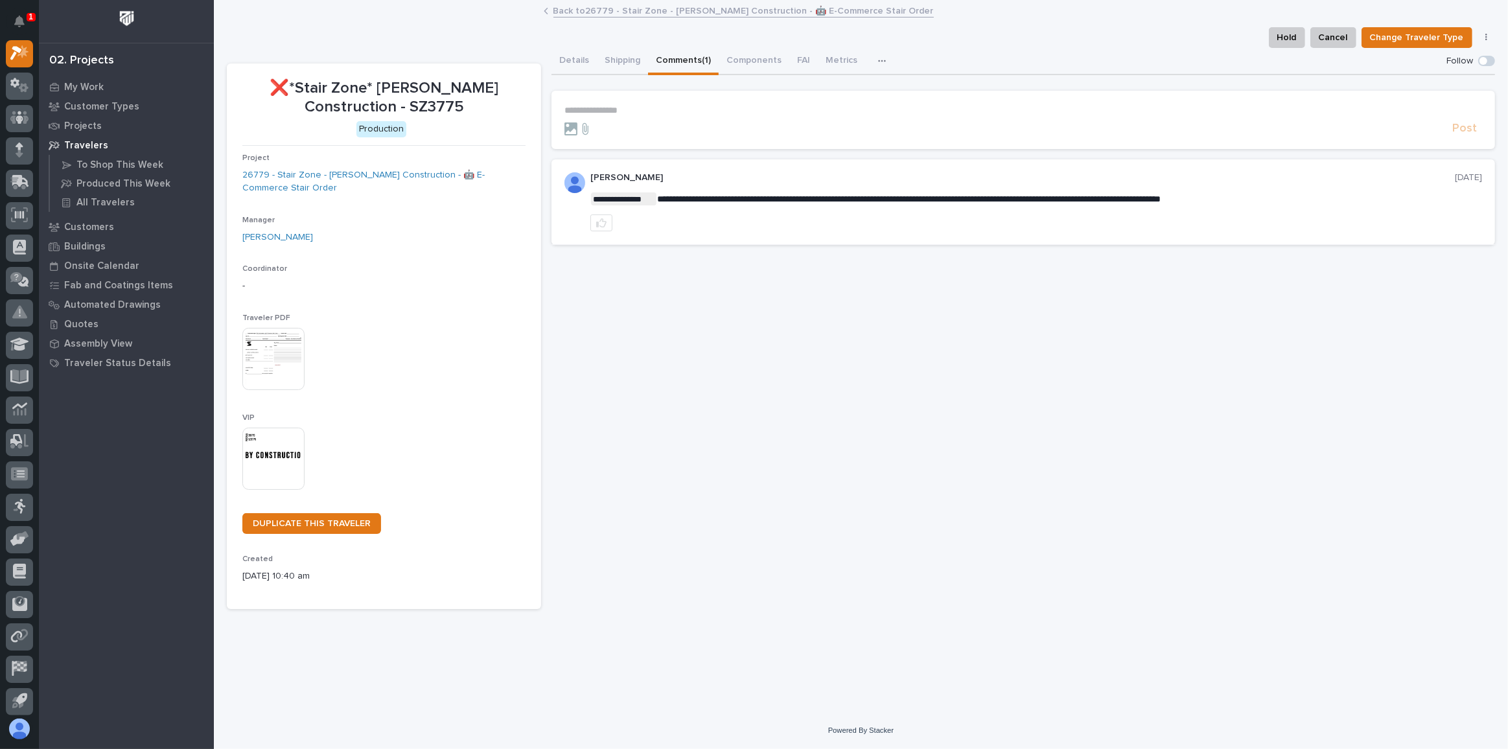
click at [641, 113] on p "**********" at bounding box center [1023, 110] width 918 height 11
click at [721, 113] on p "**********" at bounding box center [1023, 110] width 918 height 11
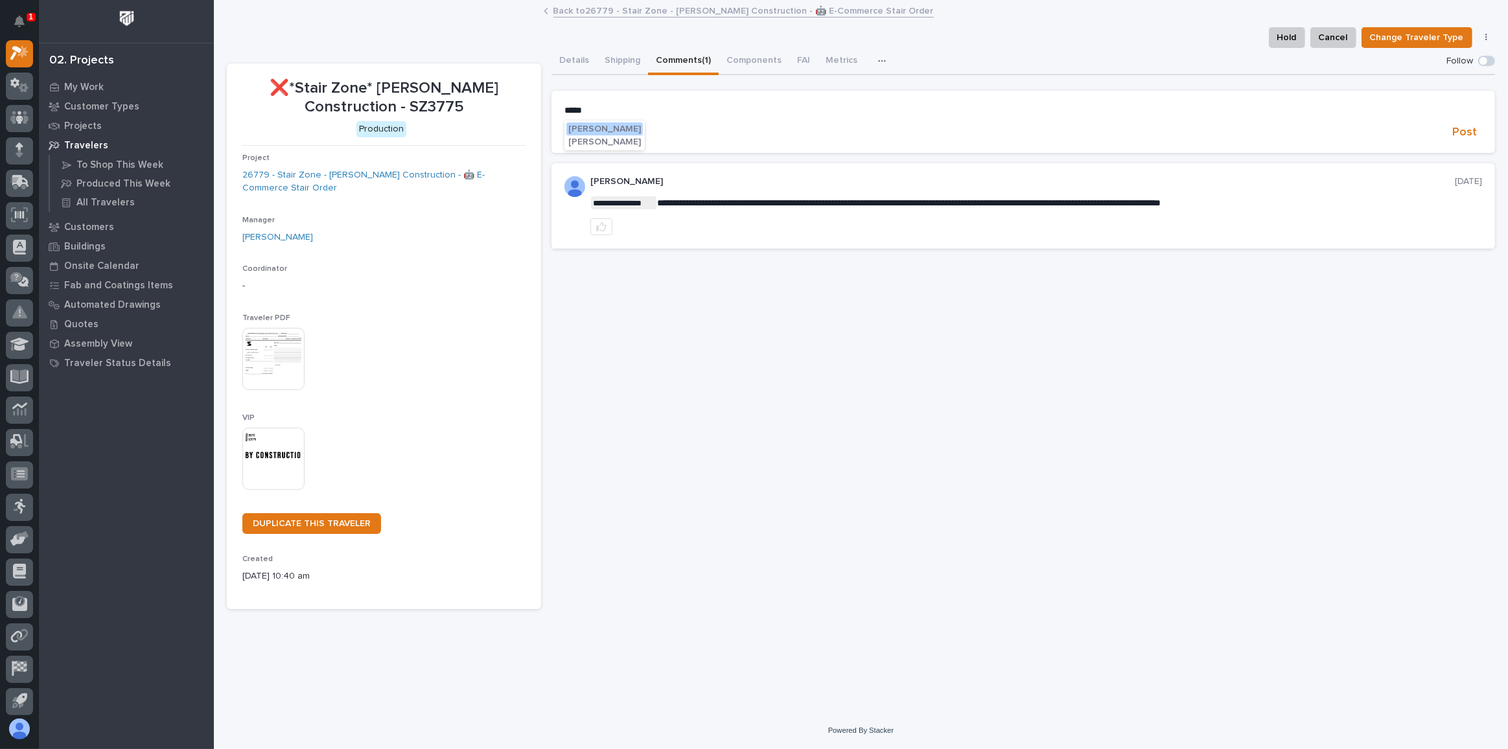
click at [607, 129] on span "[PERSON_NAME]" at bounding box center [604, 128] width 73 height 9
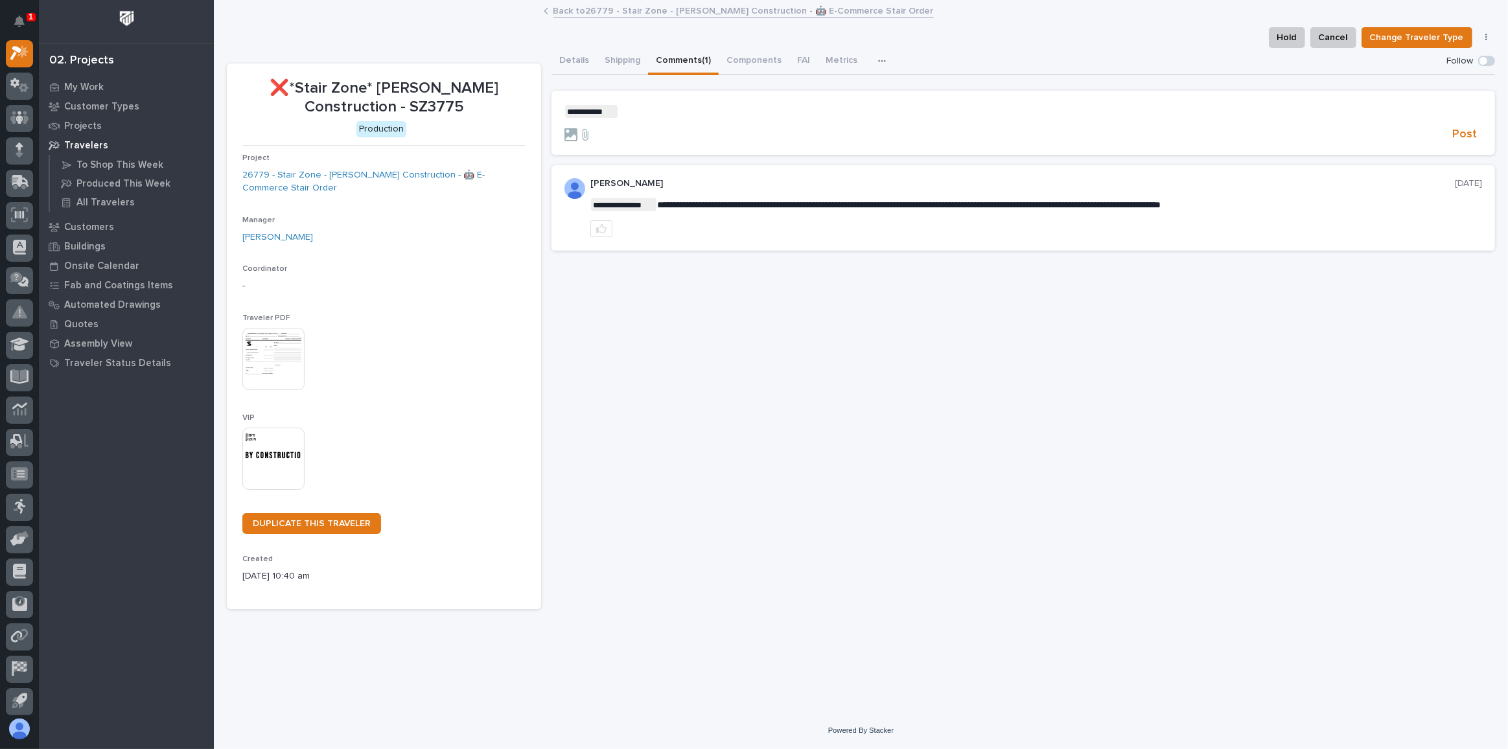
click at [680, 110] on p "**********" at bounding box center [1023, 111] width 918 height 13
click at [563, 60] on button "Details" at bounding box center [573, 61] width 45 height 27
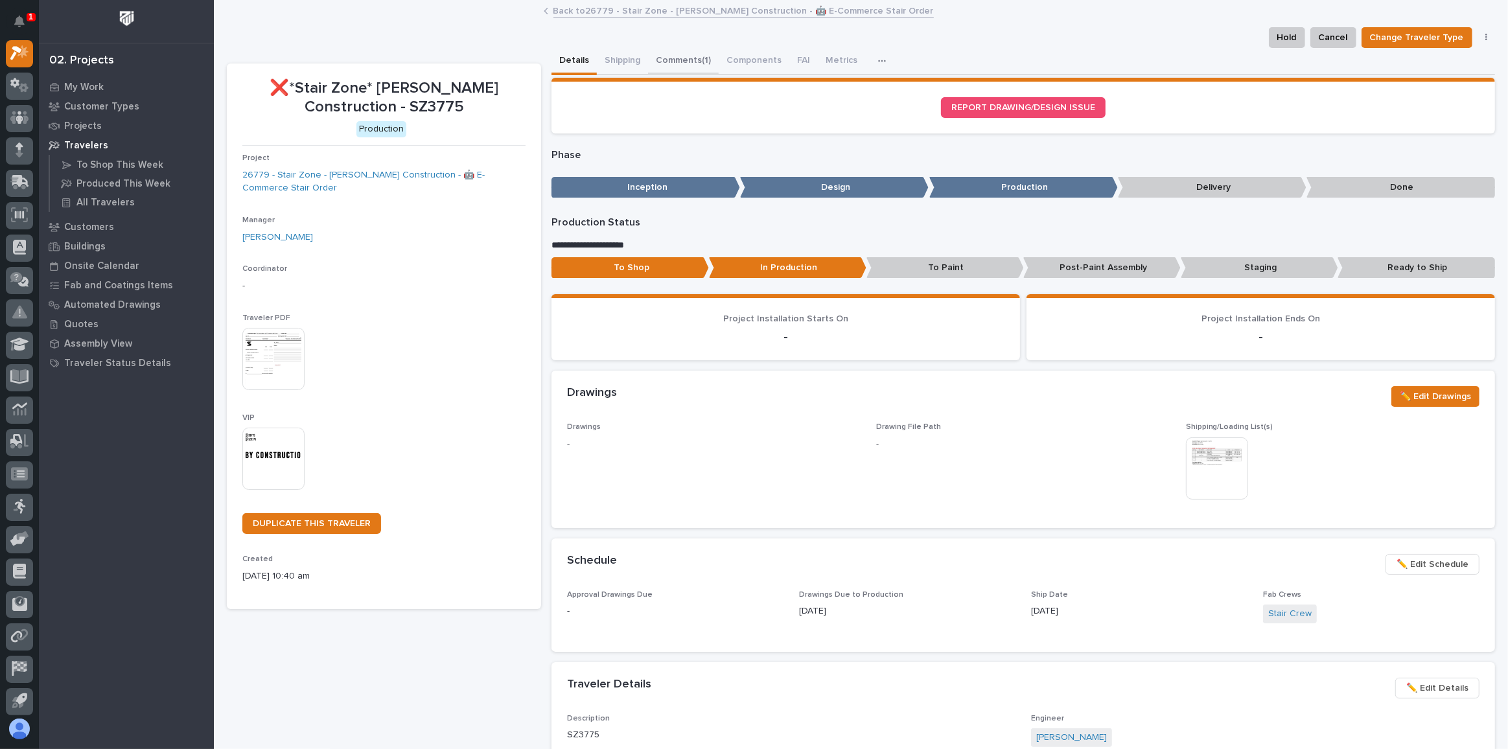
click at [673, 65] on button "Comments (1)" at bounding box center [683, 61] width 71 height 27
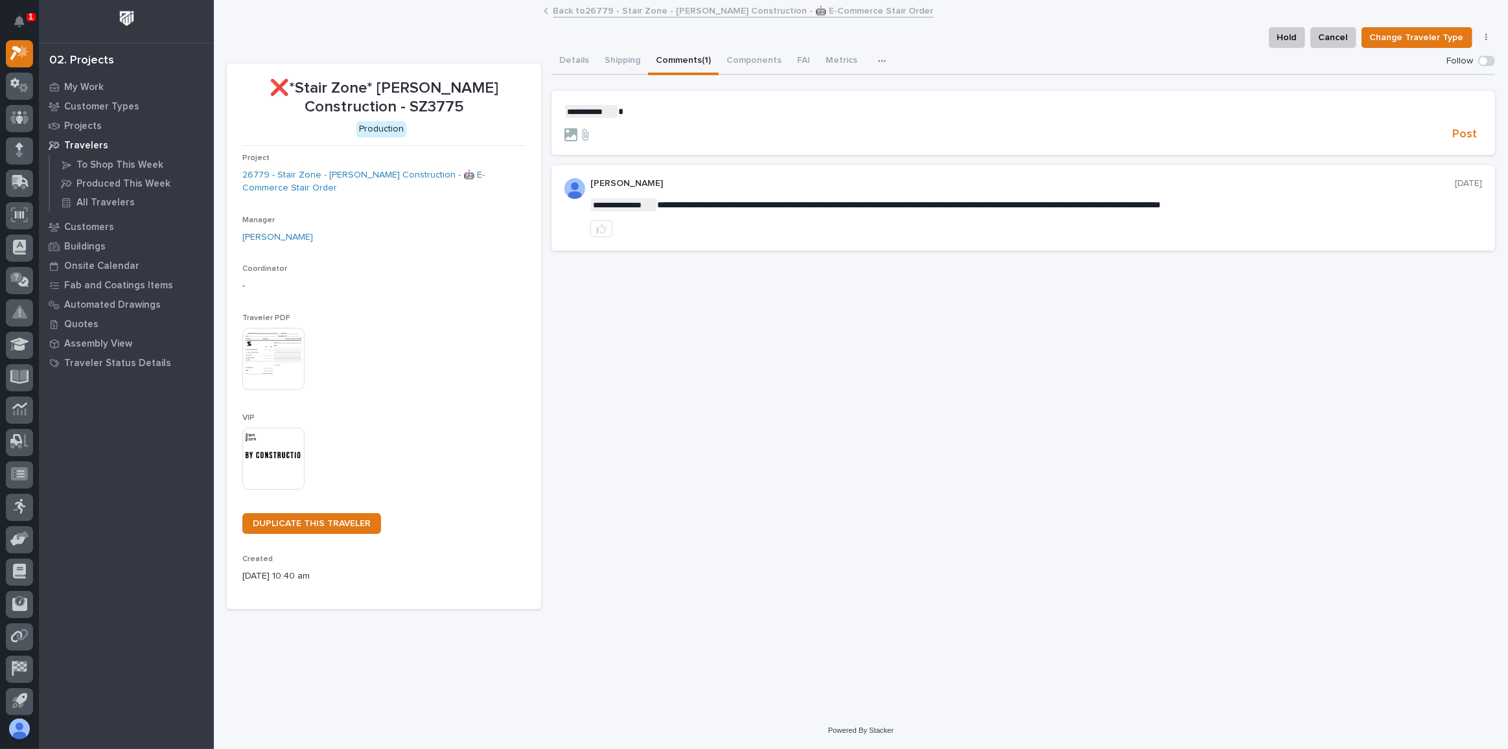
click at [665, 119] on form "**********" at bounding box center [1023, 124] width 918 height 38
click at [675, 113] on p "**********" at bounding box center [1023, 111] width 918 height 13
click at [1470, 135] on span "Post" at bounding box center [1464, 134] width 25 height 15
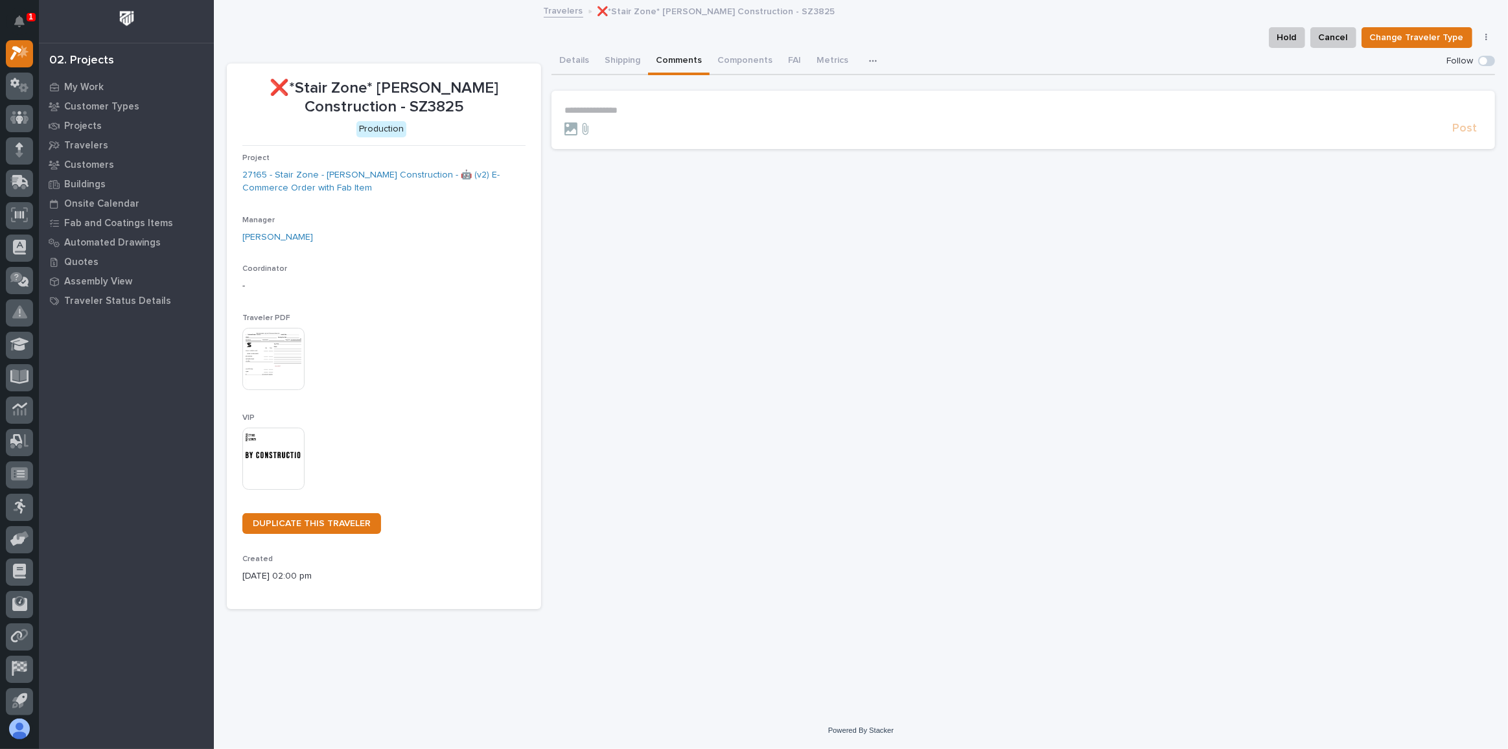
click at [678, 58] on button "Comments" at bounding box center [679, 61] width 62 height 27
click at [562, 62] on button "Details" at bounding box center [573, 61] width 45 height 27
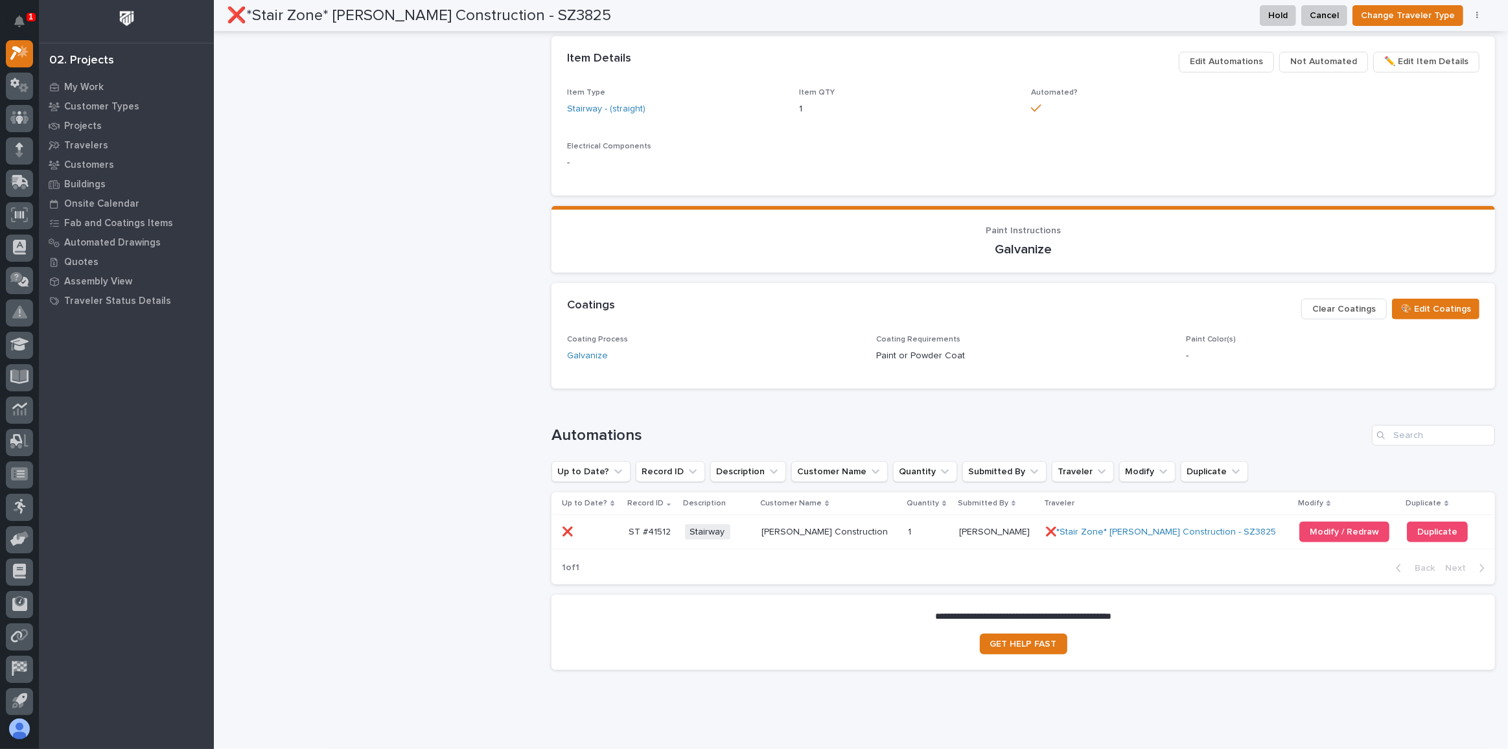
scroll to position [911, 0]
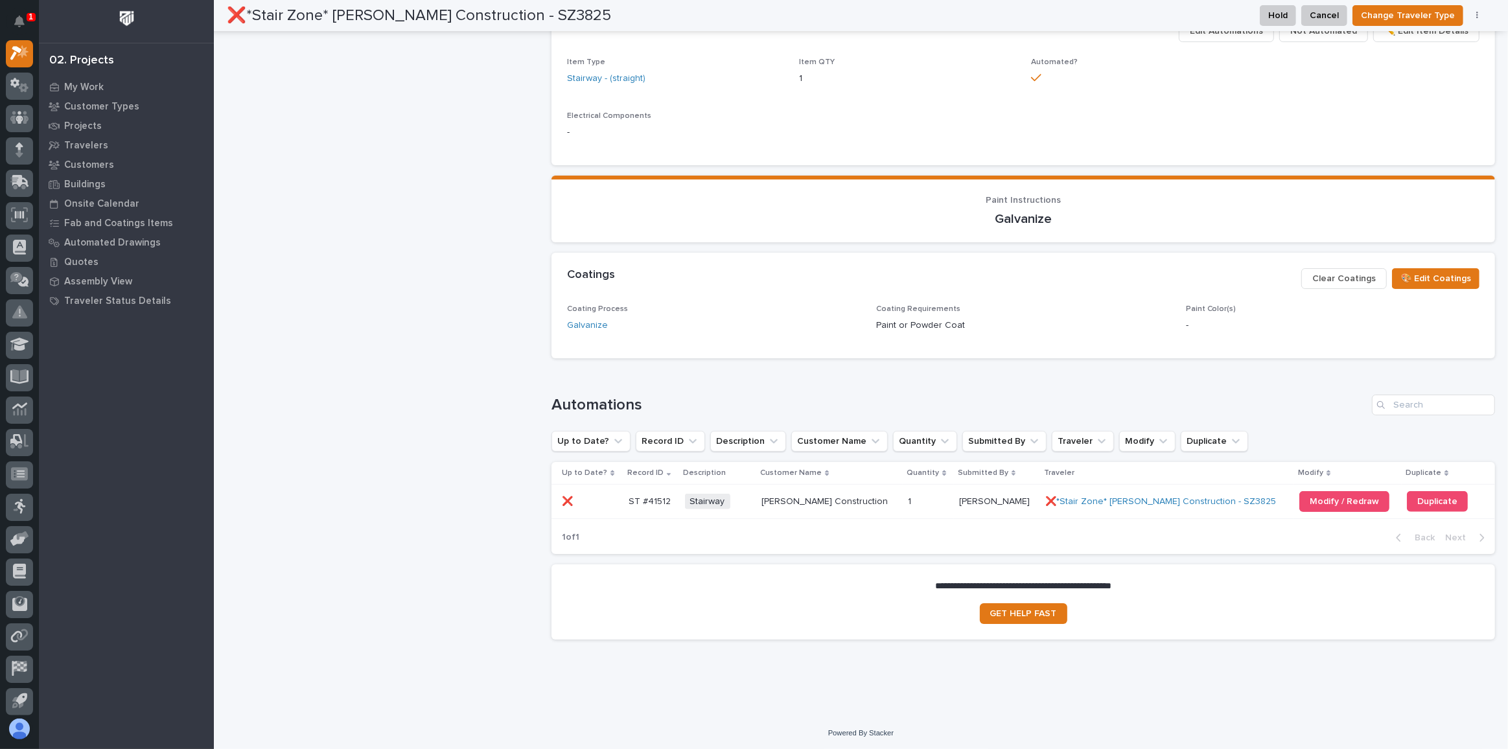
click at [618, 505] on div "❌ ❌" at bounding box center [590, 501] width 56 height 21
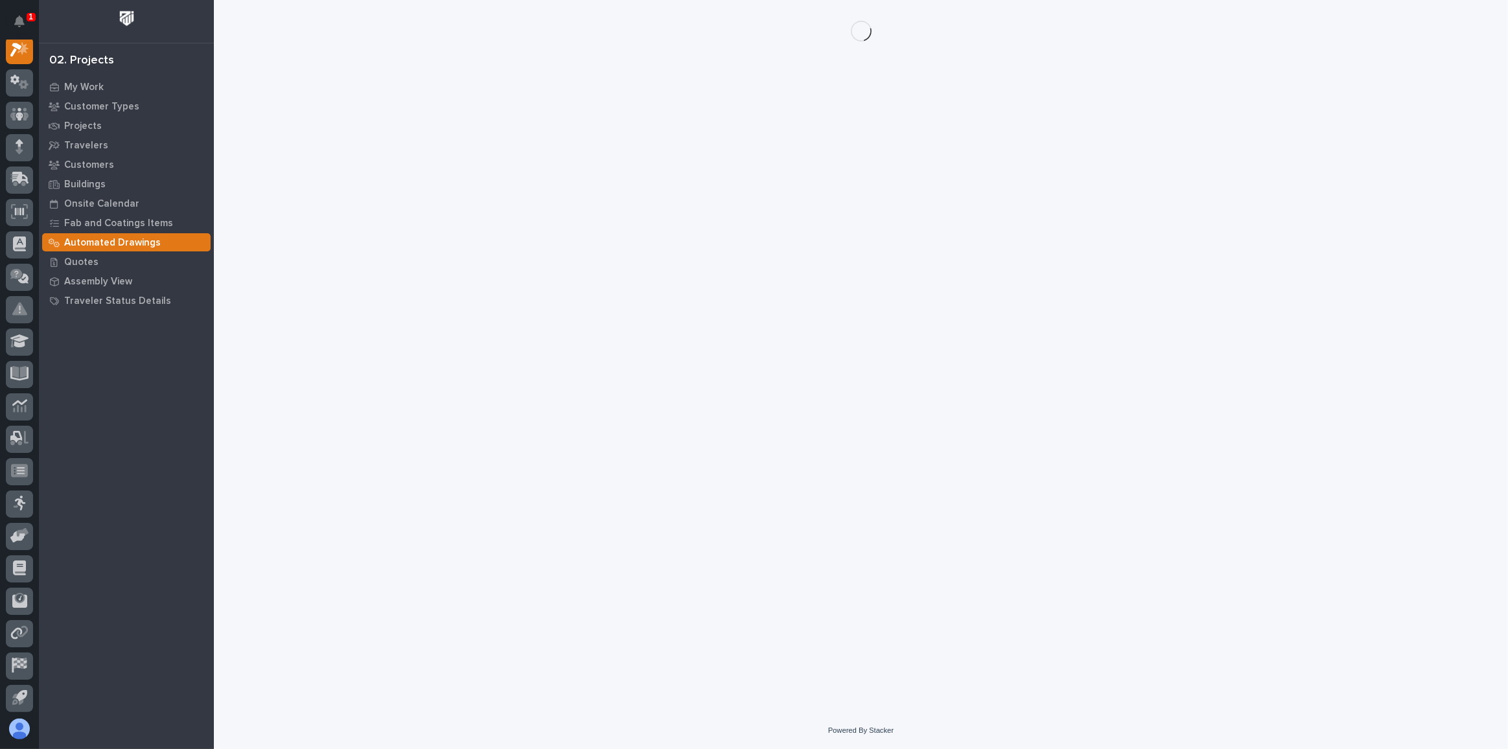
scroll to position [32, 0]
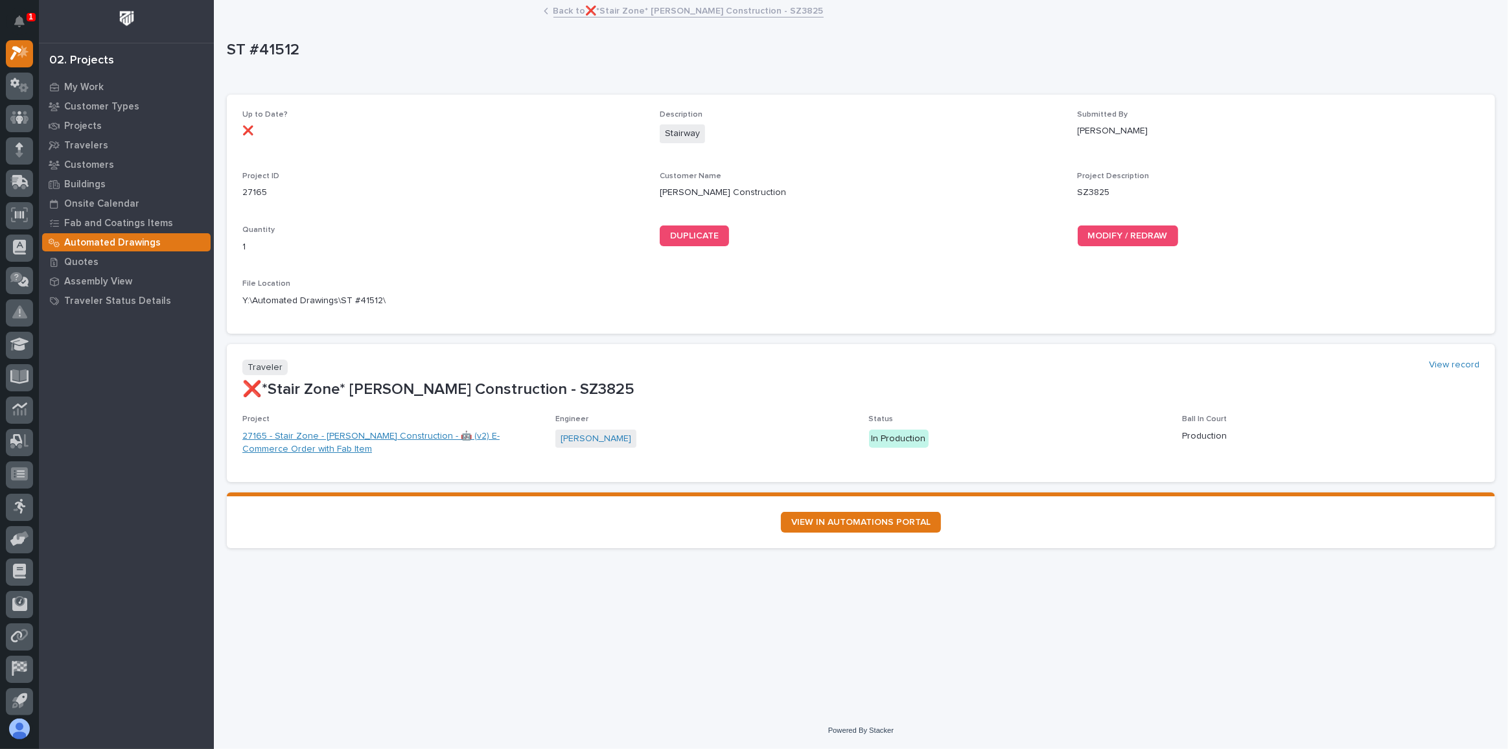
click at [353, 436] on link "27165 - Stair Zone - Eby Construction - 🤖 (v2) E-Commerce Order with Fab Item" at bounding box center [390, 443] width 297 height 27
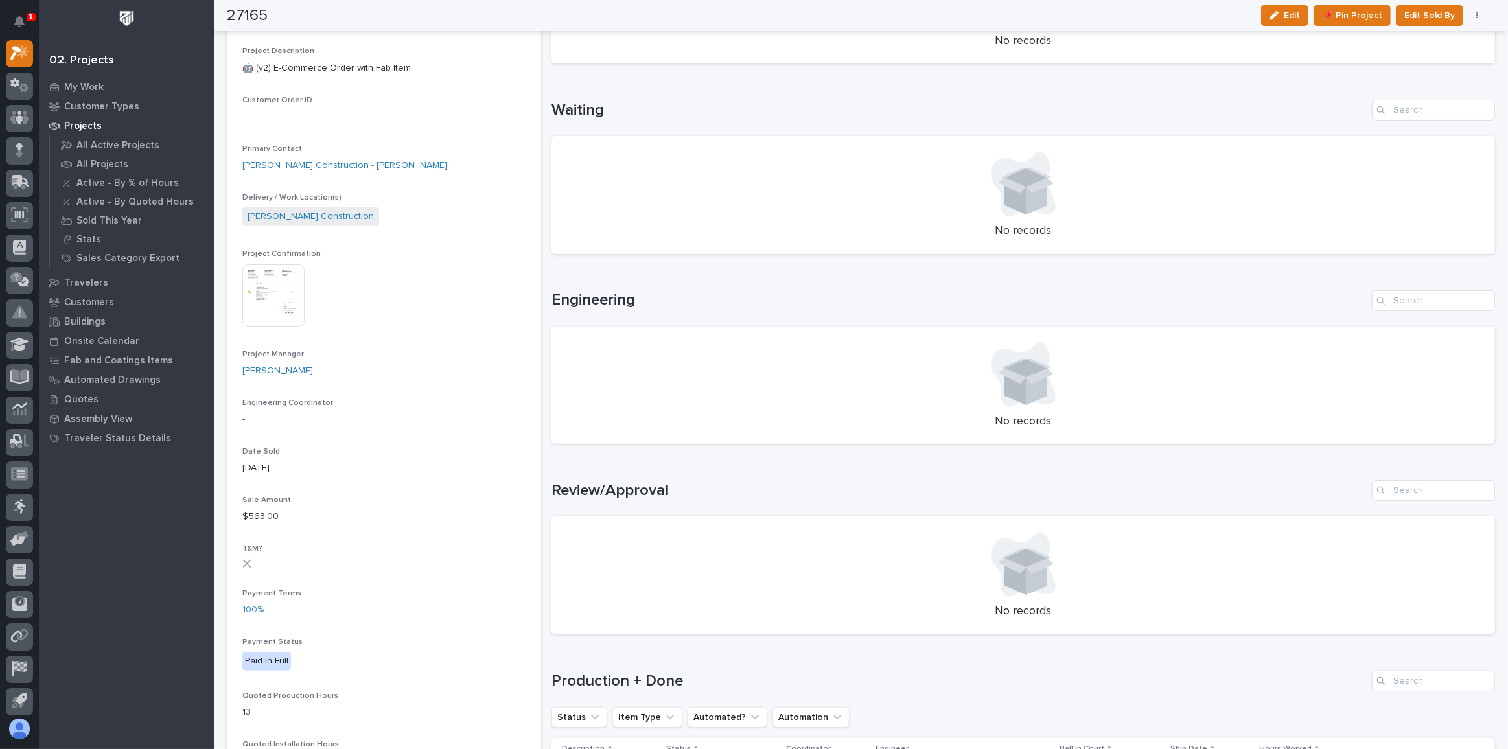
scroll to position [647, 0]
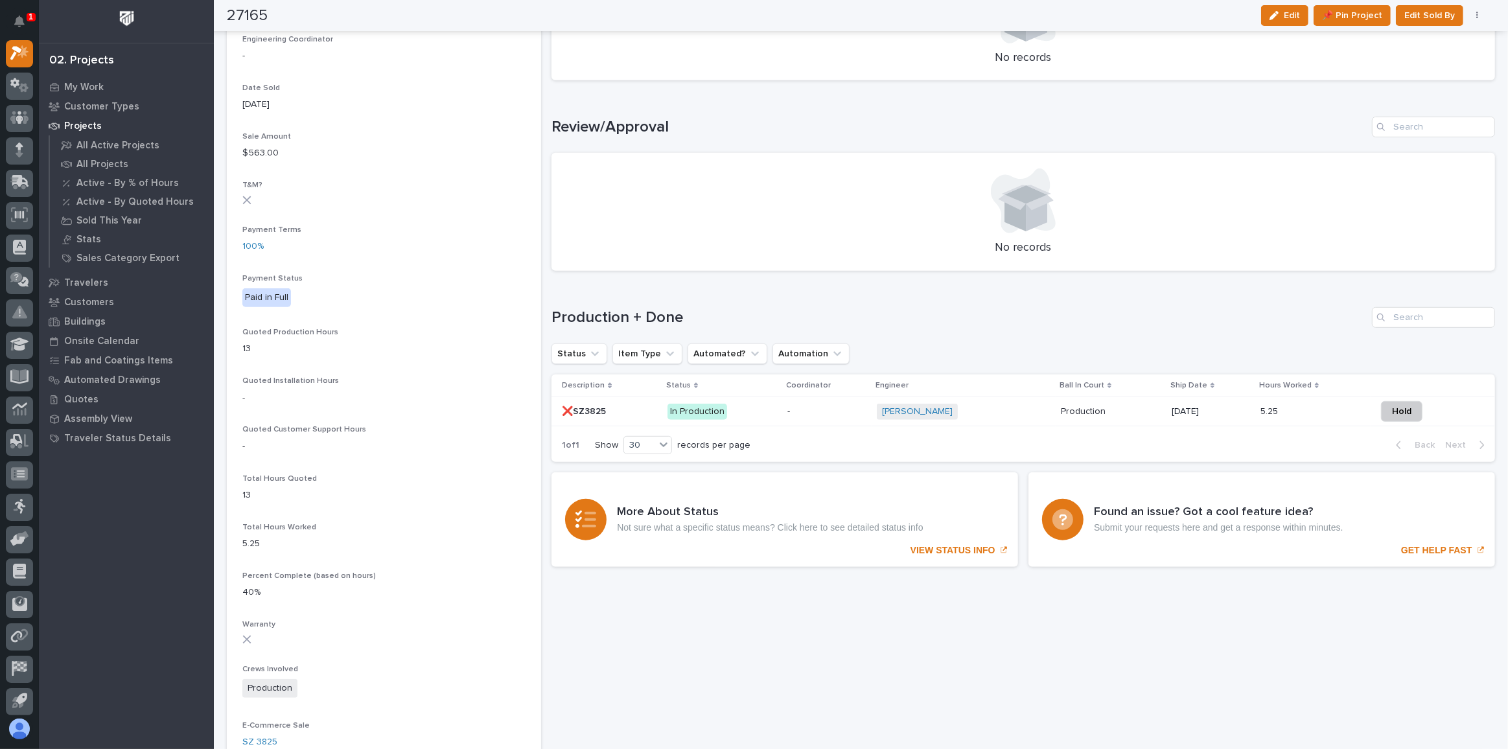
click at [749, 414] on p "In Production" at bounding box center [722, 412] width 110 height 16
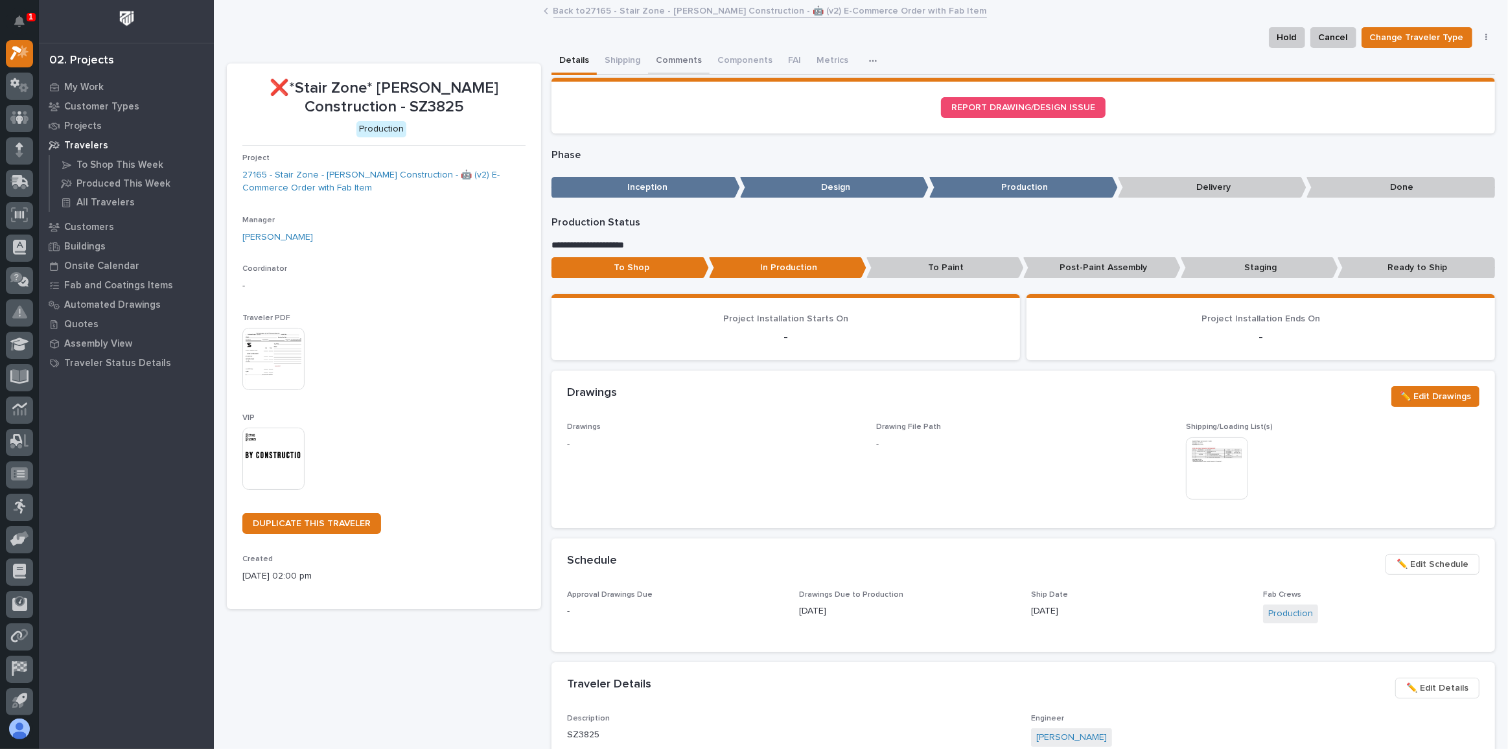
click at [686, 60] on button "Comments" at bounding box center [679, 61] width 62 height 27
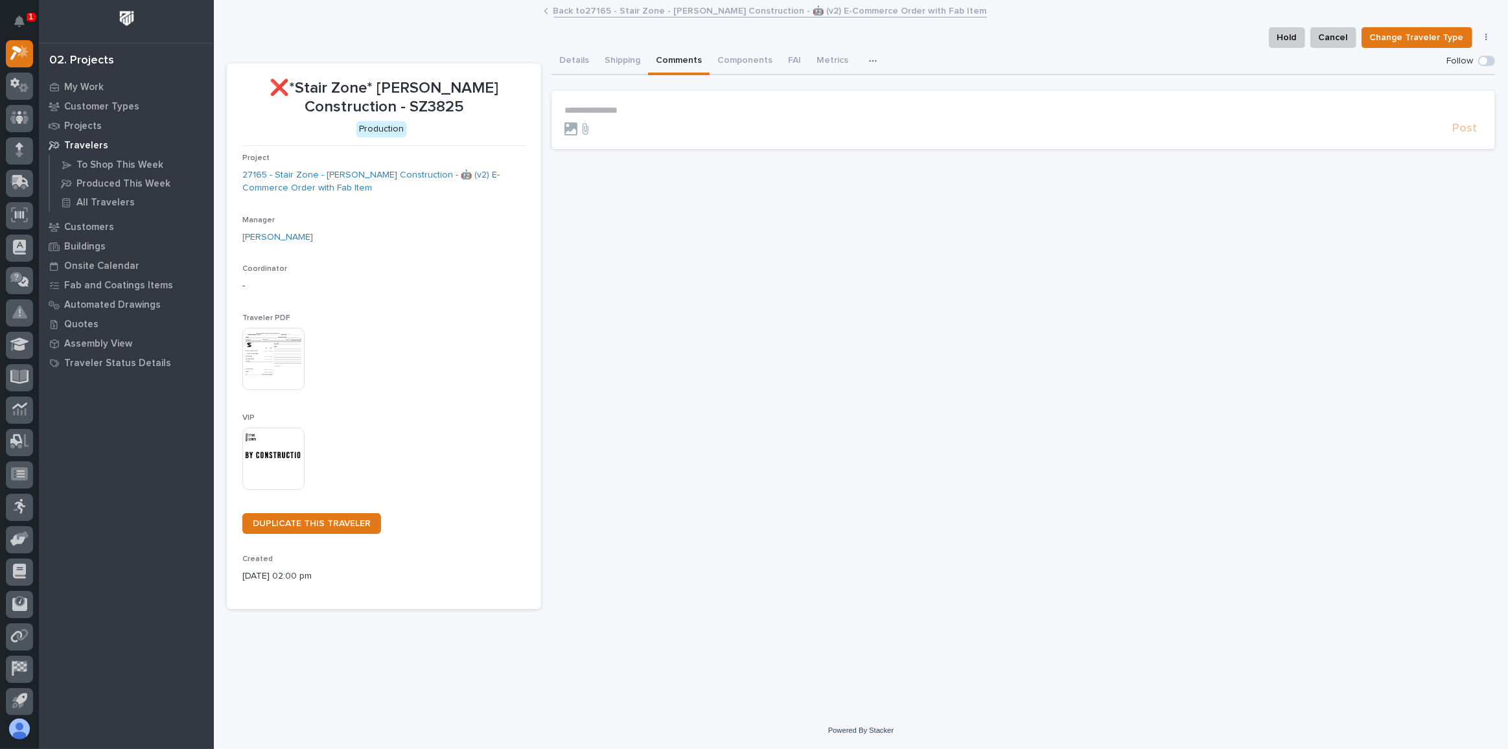
click at [695, 115] on p "**********" at bounding box center [1023, 110] width 918 height 11
click at [588, 131] on span "[PERSON_NAME]" at bounding box center [604, 128] width 73 height 9
click at [648, 110] on p "**********" at bounding box center [1023, 111] width 918 height 13
click at [761, 115] on p "**********" at bounding box center [1023, 111] width 918 height 13
click at [573, 62] on button "Details" at bounding box center [573, 61] width 45 height 27
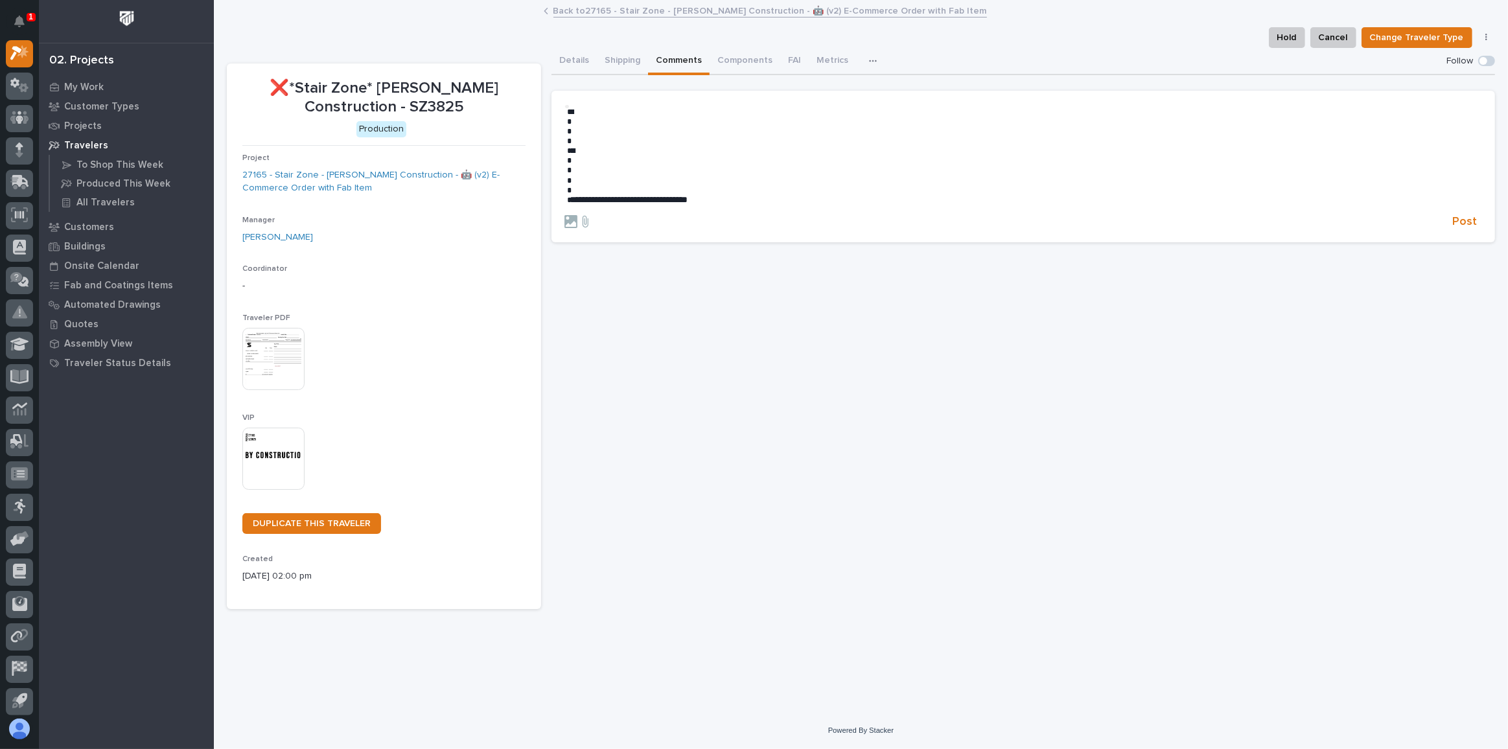
click at [684, 65] on button "Comments" at bounding box center [679, 61] width 62 height 27
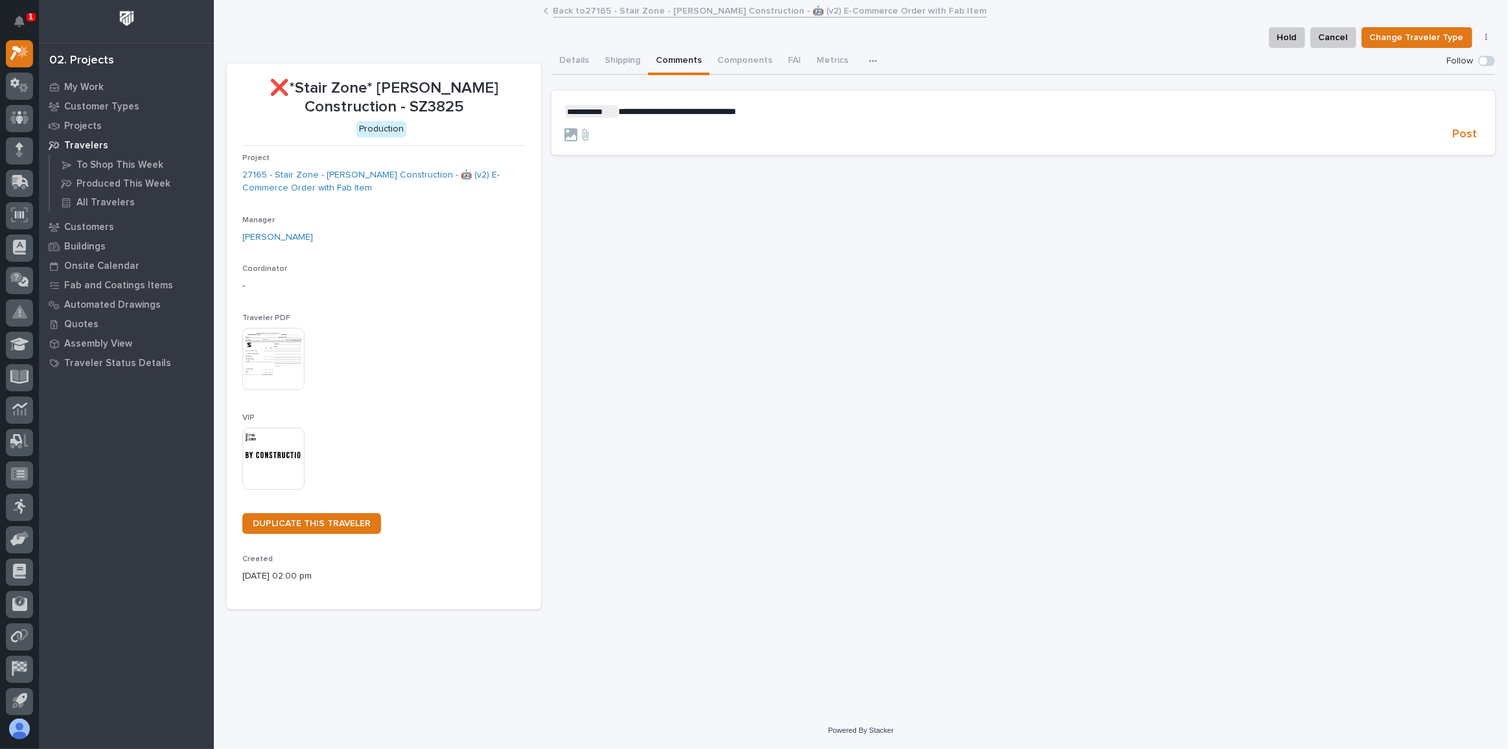
click at [782, 109] on p "**********" at bounding box center [1023, 111] width 918 height 13
click at [1463, 137] on span "Post" at bounding box center [1464, 134] width 25 height 15
